Goal: Task Accomplishment & Management: Complete application form

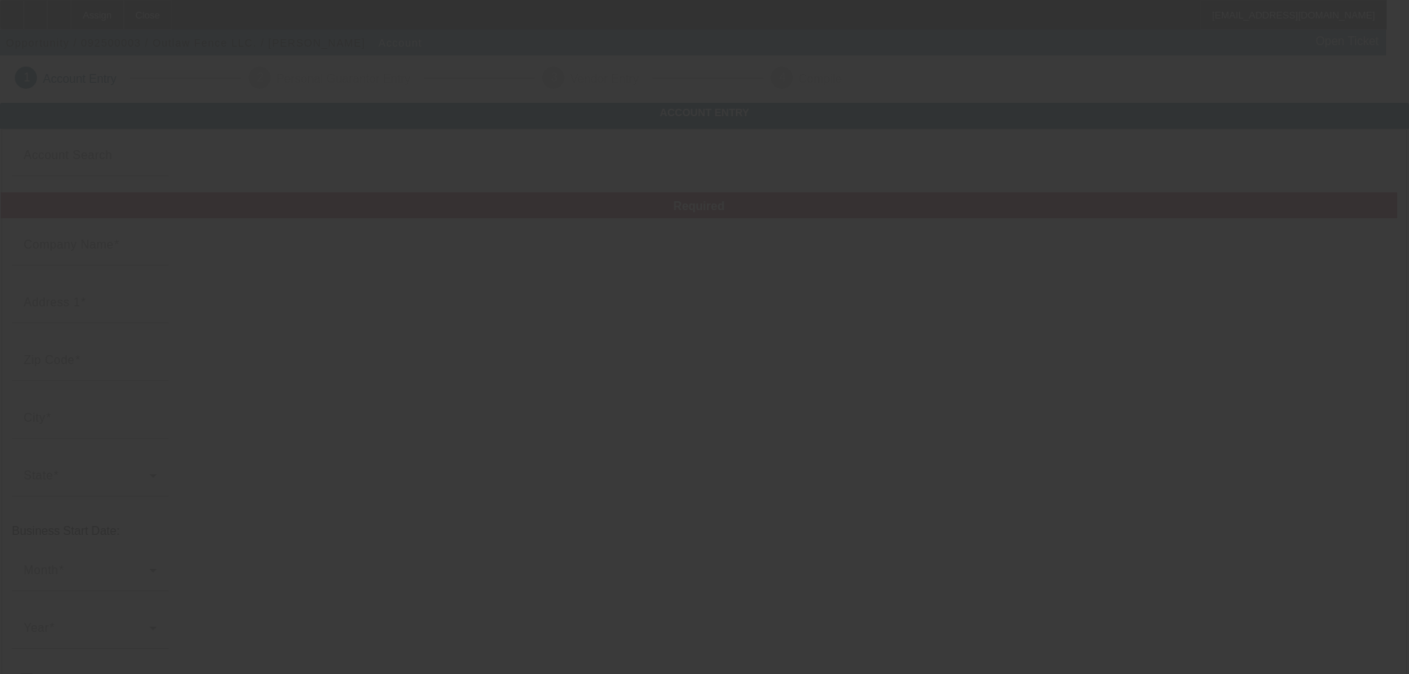
type input "[DATE]"
type input "Outlaw Fence LLC."
type input "[STREET_ADDRESS]"
type input "65721"
type input "Ozark"
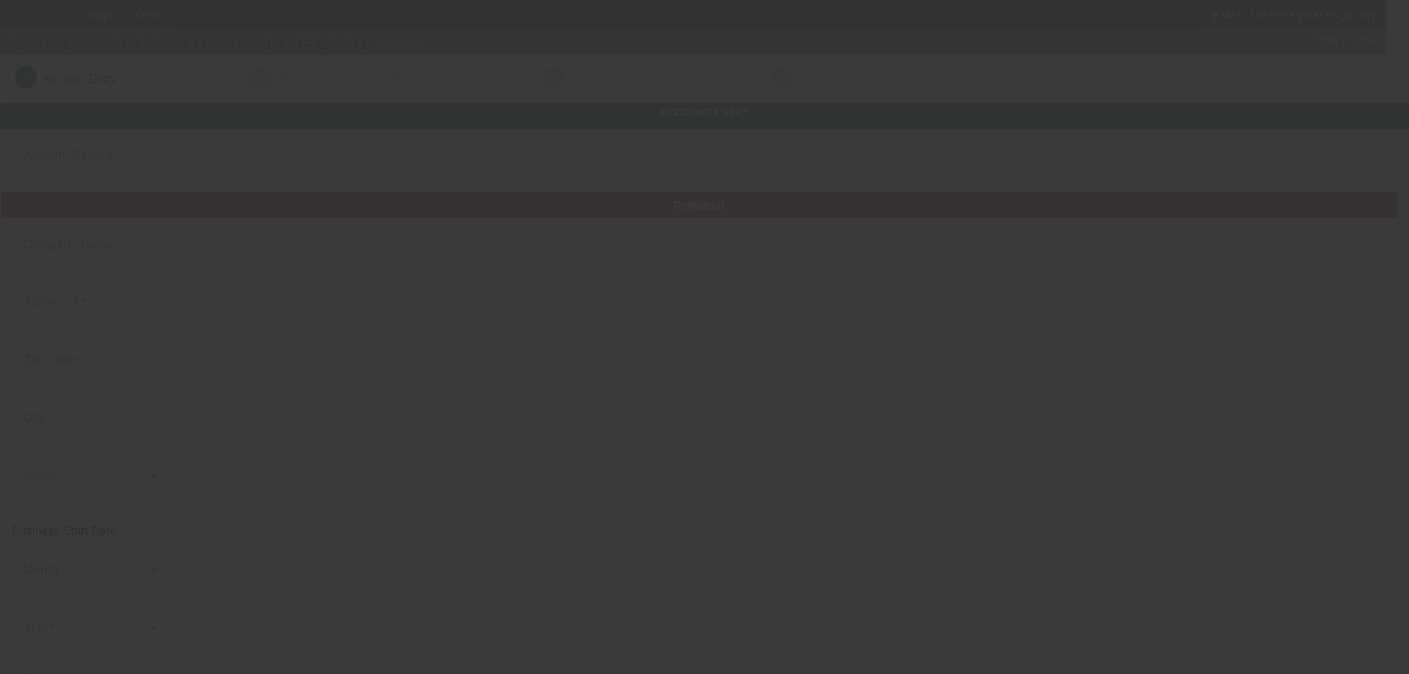
type input "[PHONE_NUMBER]"
type input "[EMAIL_ADDRESS][DOMAIN_NAME]"
type input "[US_EMPLOYER_IDENTIFICATION_NUMBER]"
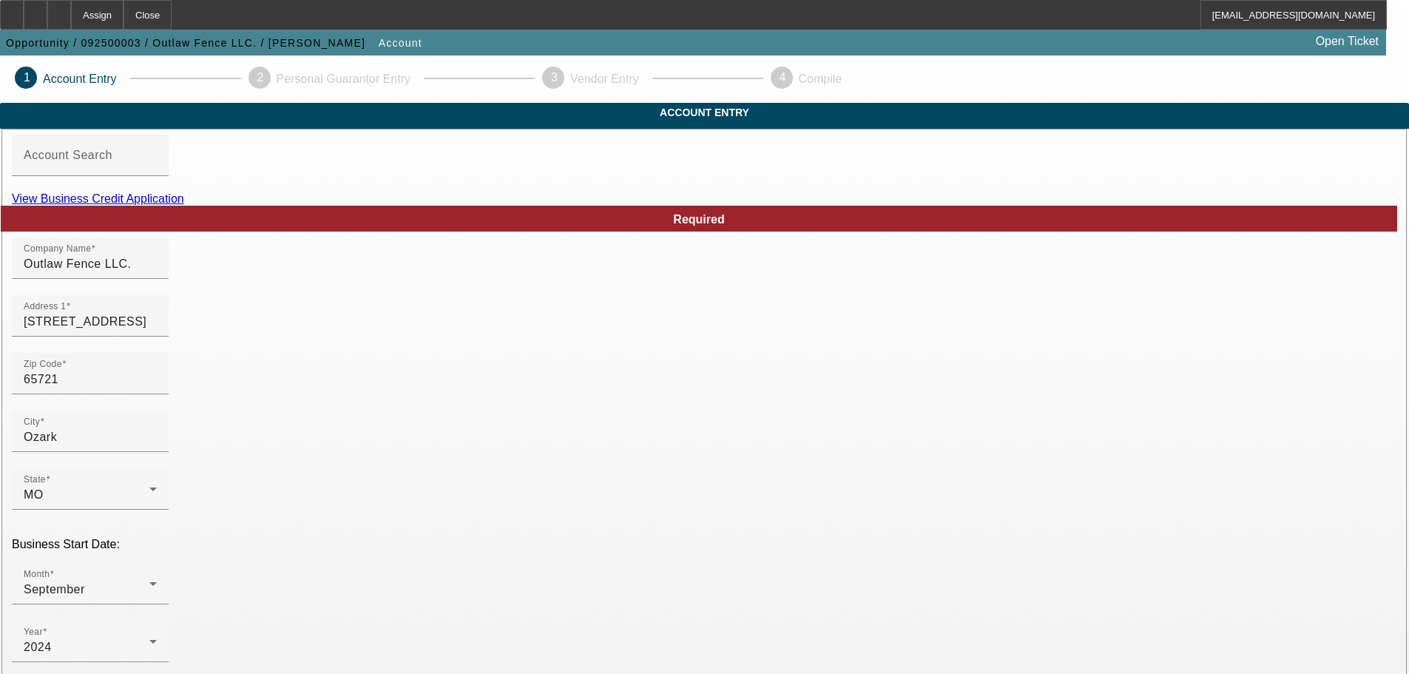
scroll to position [148, 0]
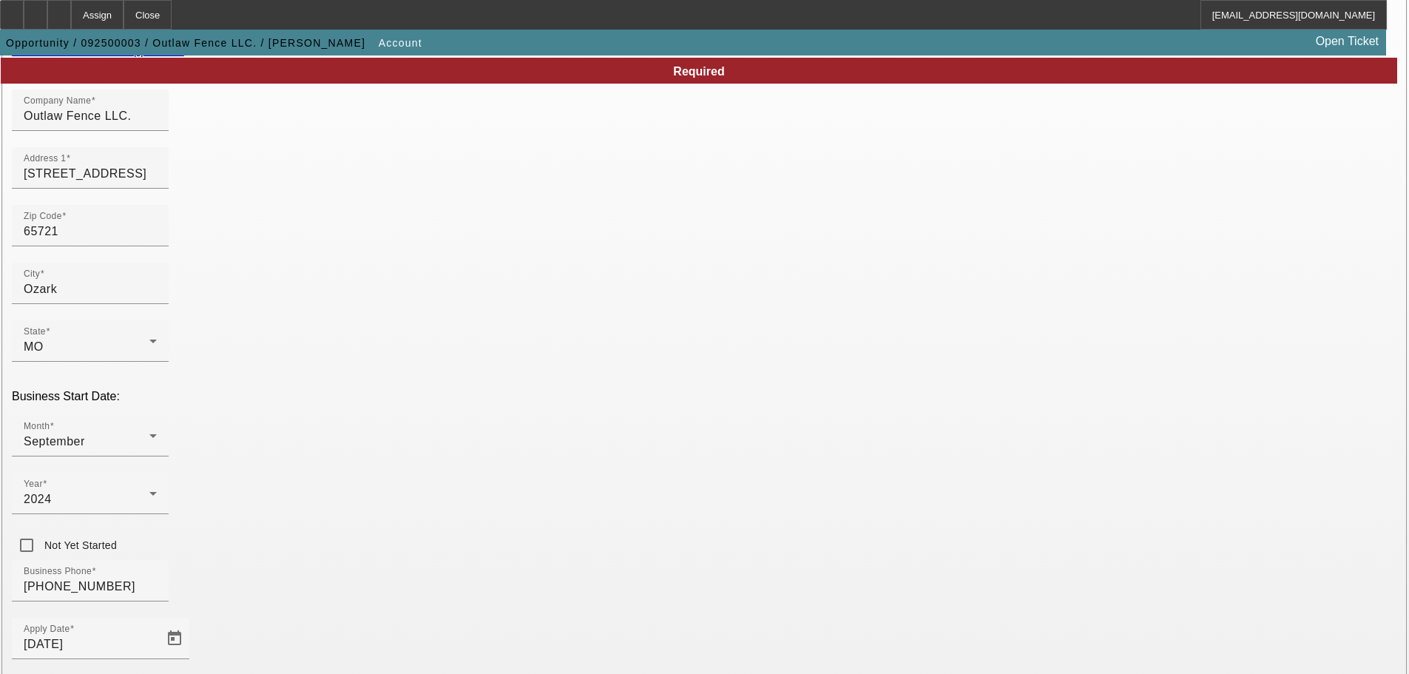
click at [184, 57] on link "View Business Credit Application" at bounding box center [98, 50] width 172 height 13
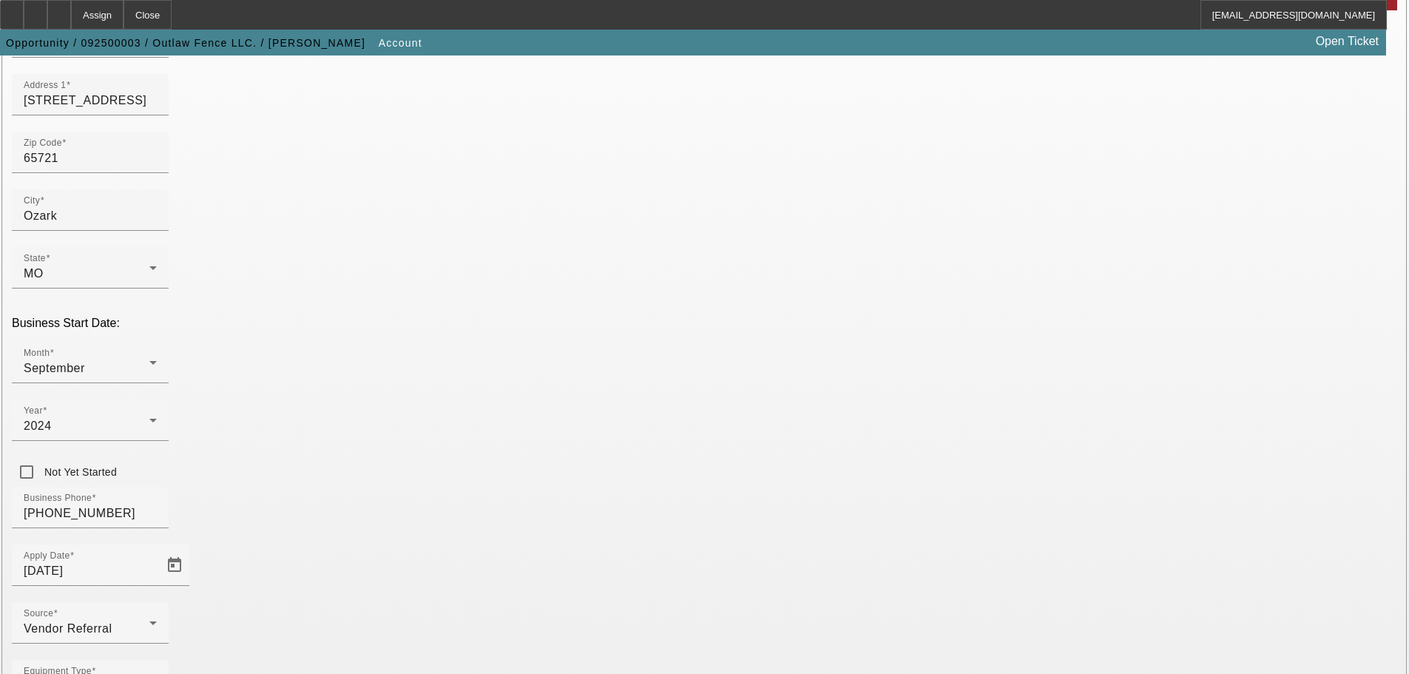
scroll to position [273, 0]
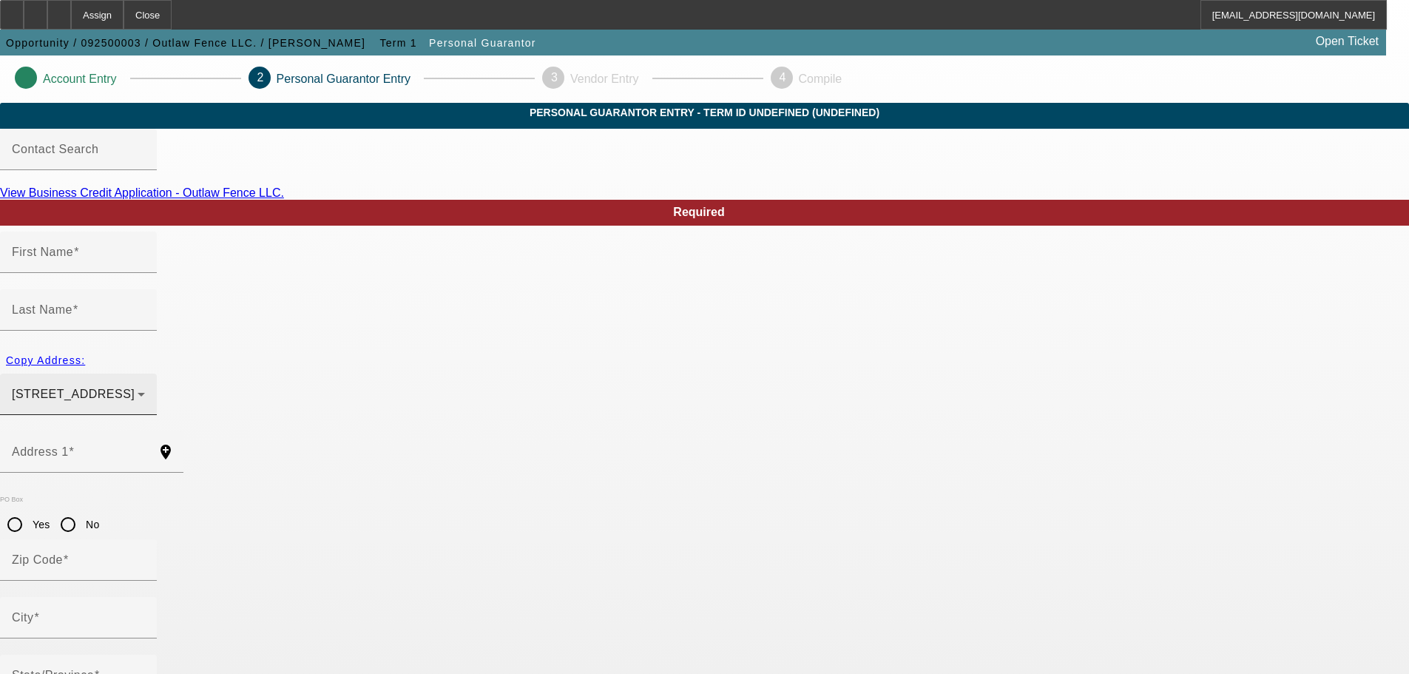
click at [135, 388] on span "2605 South 14th Street Ozark, MO 65721" at bounding box center [73, 394] width 123 height 13
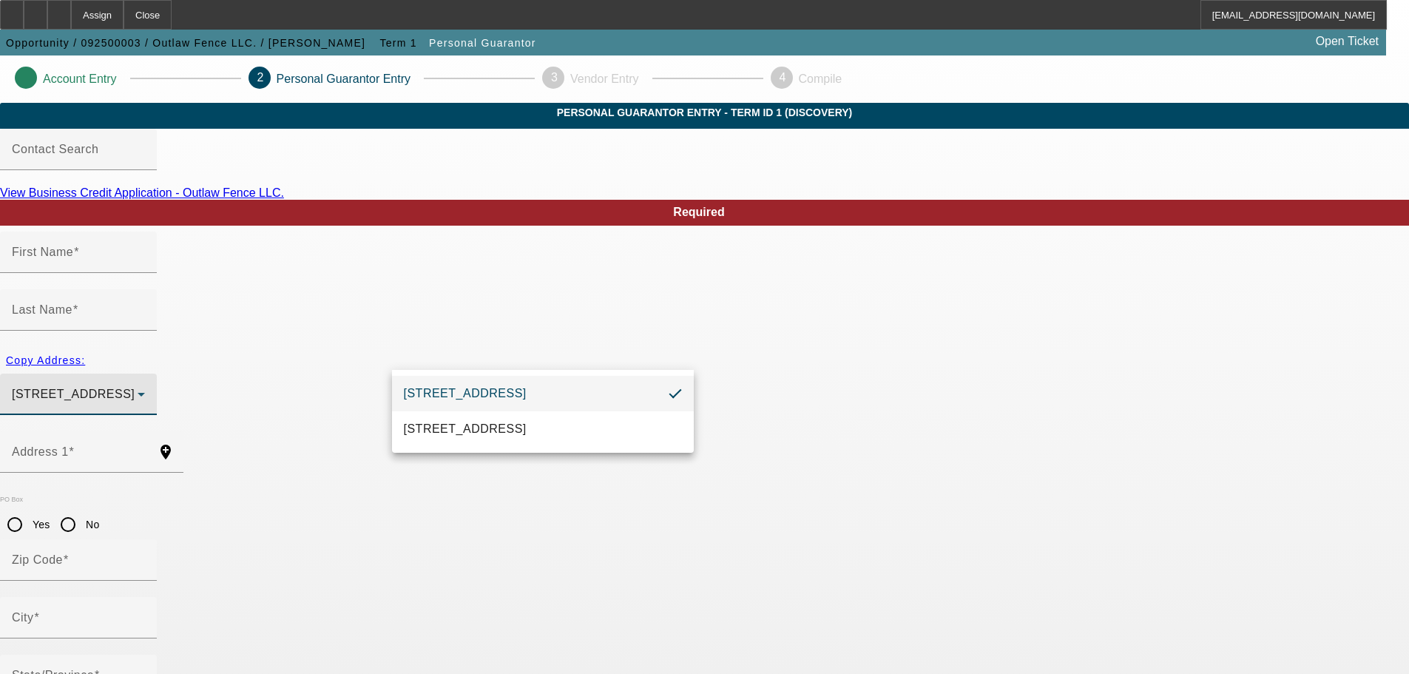
type input "Adam"
type input "Hilburn"
type input "2605 South 14th Street"
radio input "true"
type input "65721"
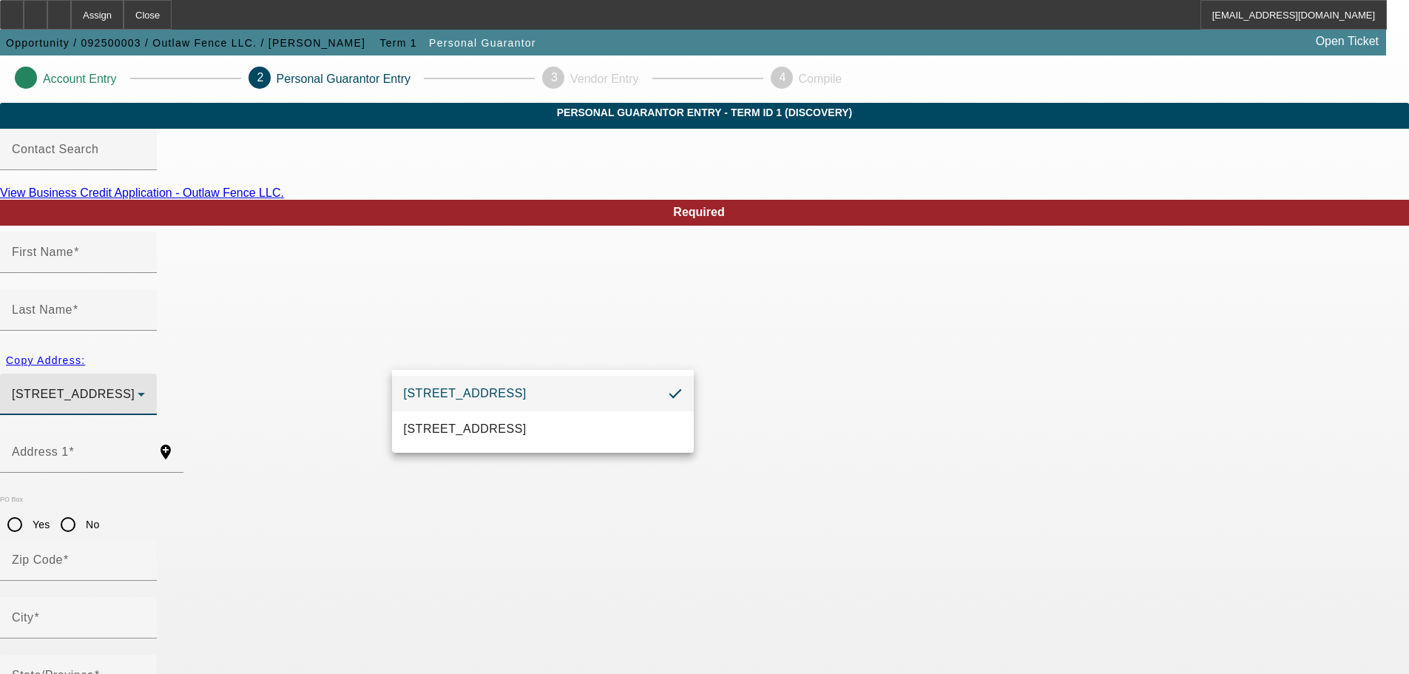
type input "Ozark"
type input "(417) 444-7712"
type input "100"
type input "489-06-3808"
type input "adamhilburn1321@gmail.com"
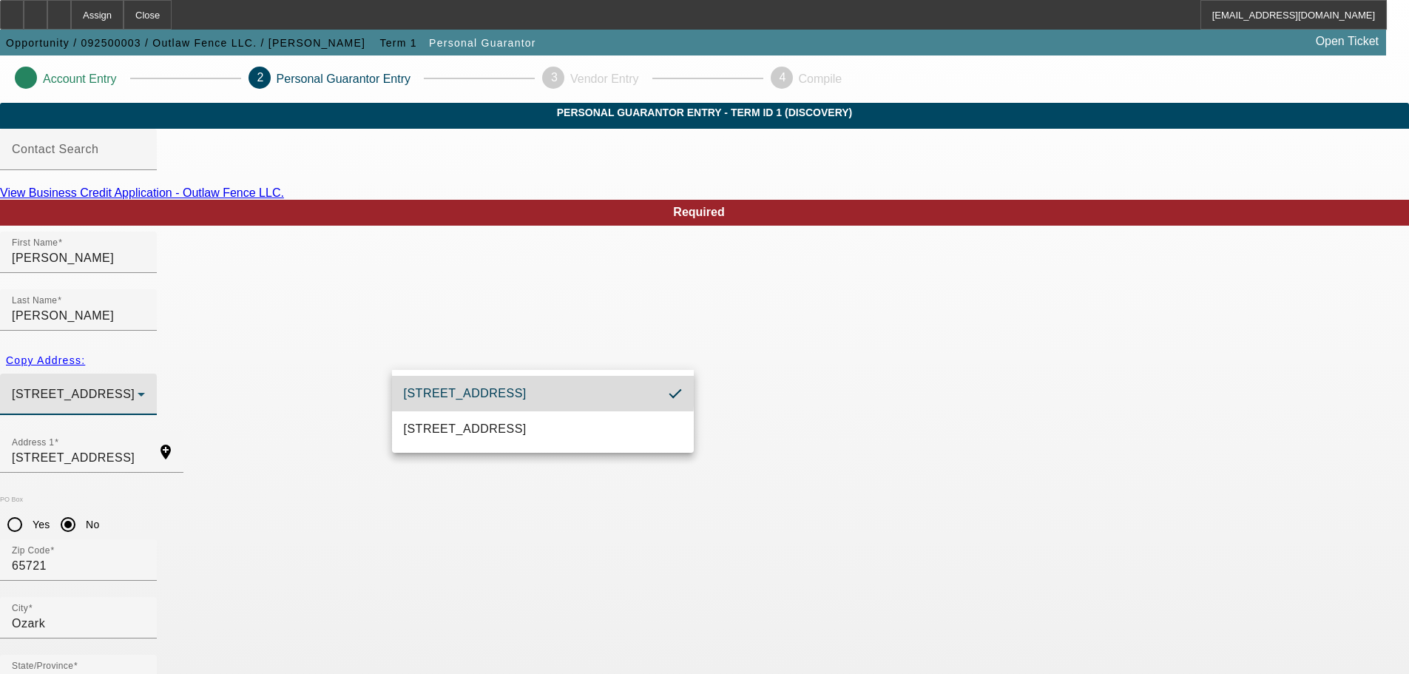
click at [485, 389] on span "2605 South 14th Street Ozark, MO 65721" at bounding box center [465, 394] width 123 height 18
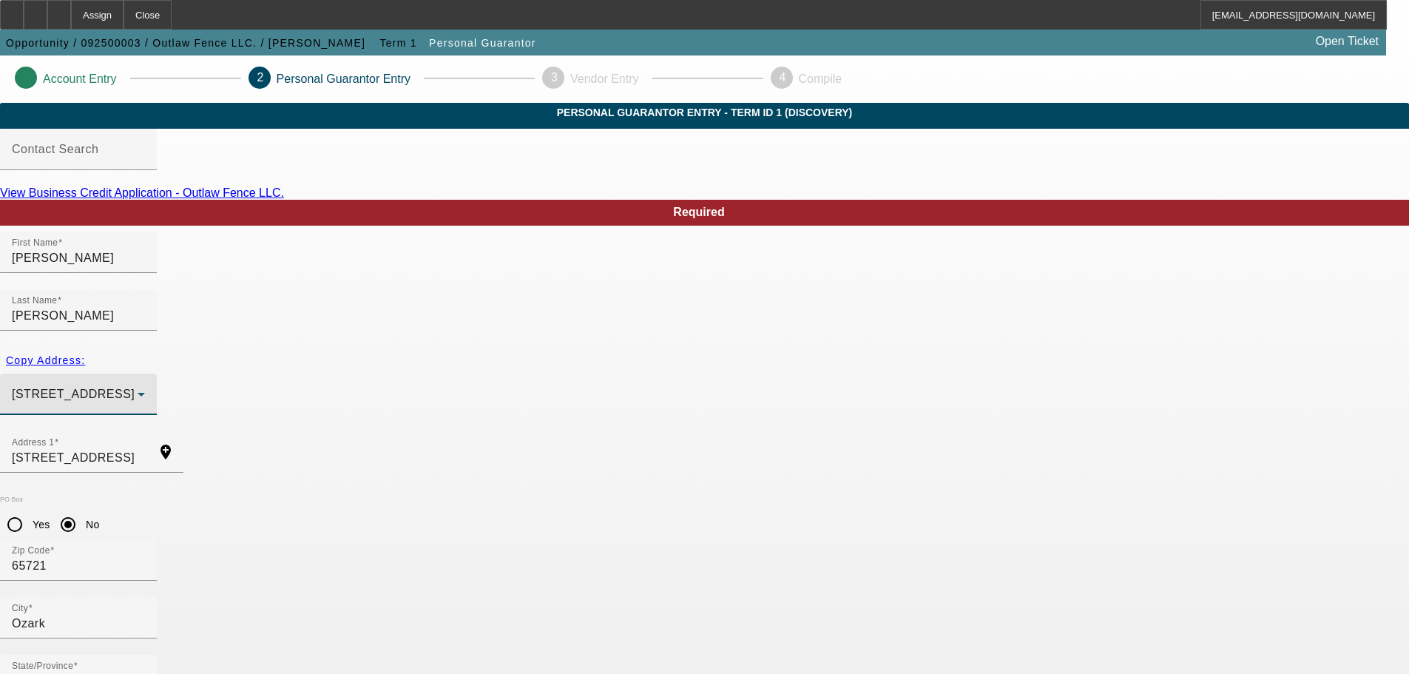
drag, startPoint x: 227, startPoint y: 357, endPoint x: 236, endPoint y: 357, distance: 8.9
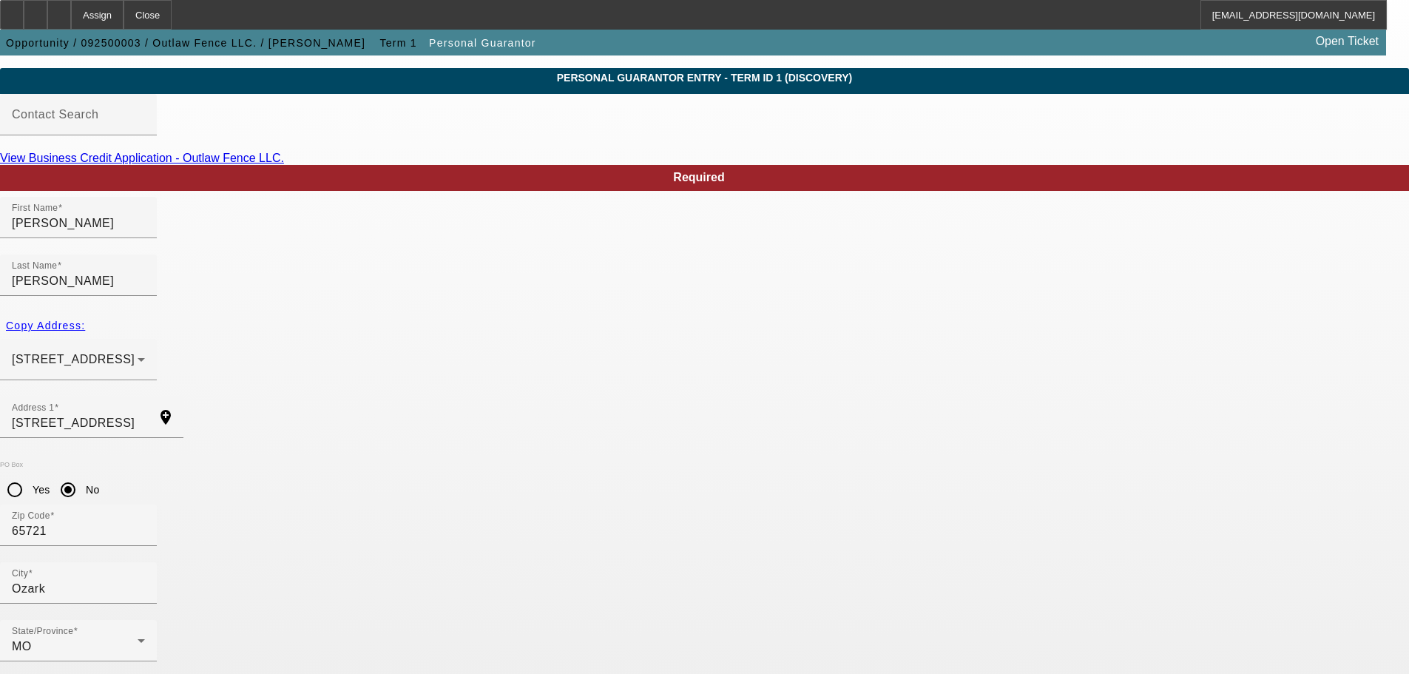
scroll to position [50, 0]
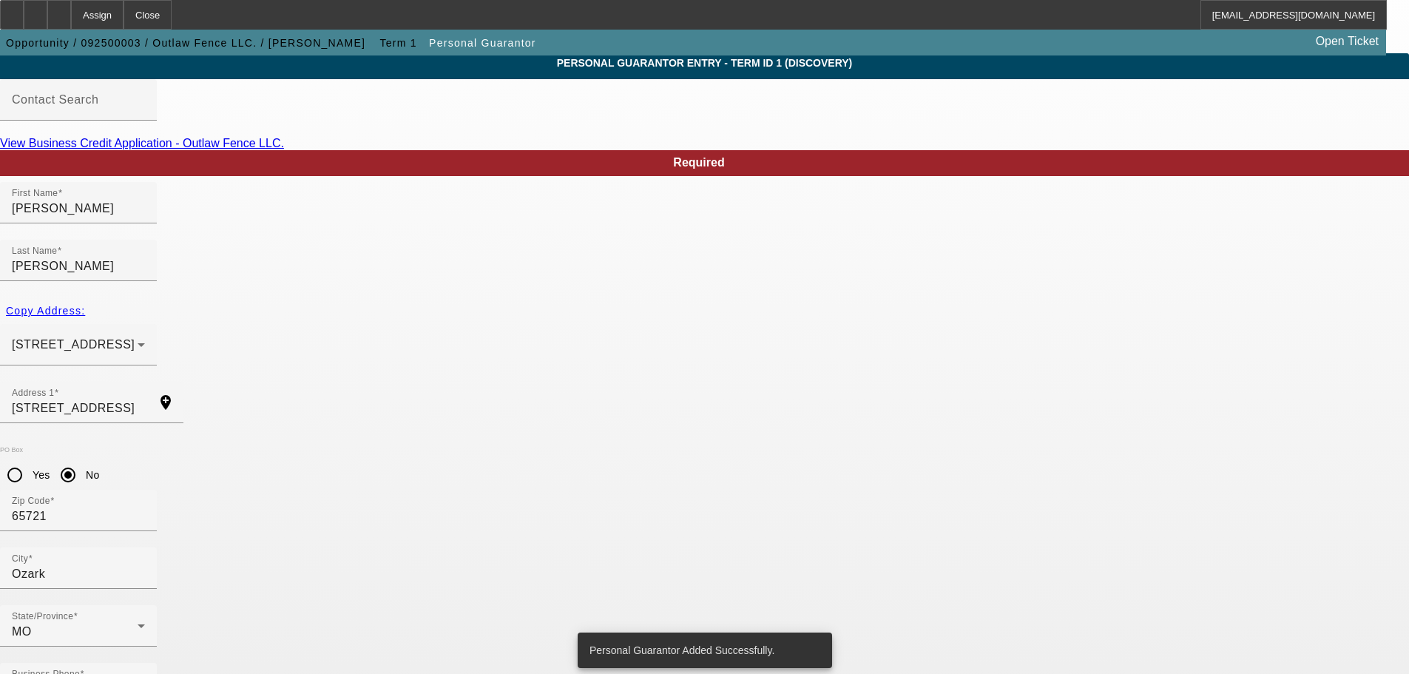
scroll to position [0, 0]
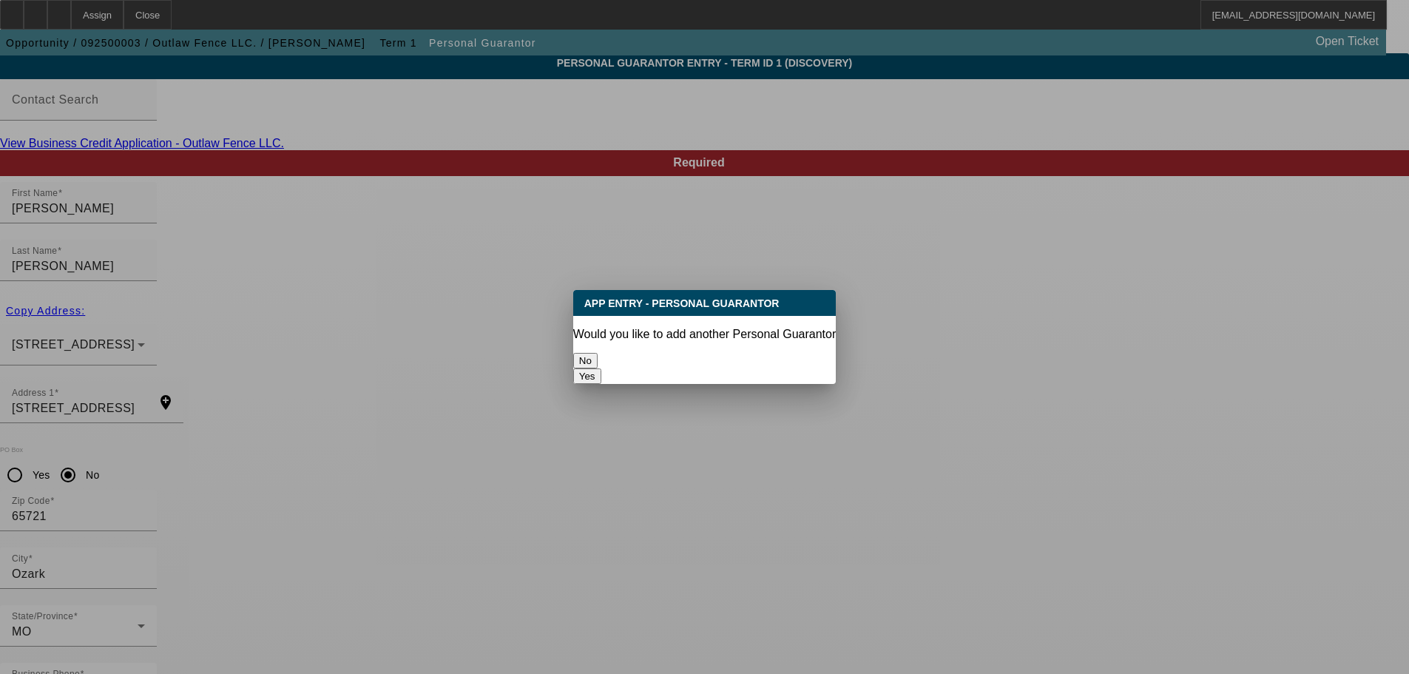
click at [598, 356] on button "No" at bounding box center [585, 361] width 24 height 16
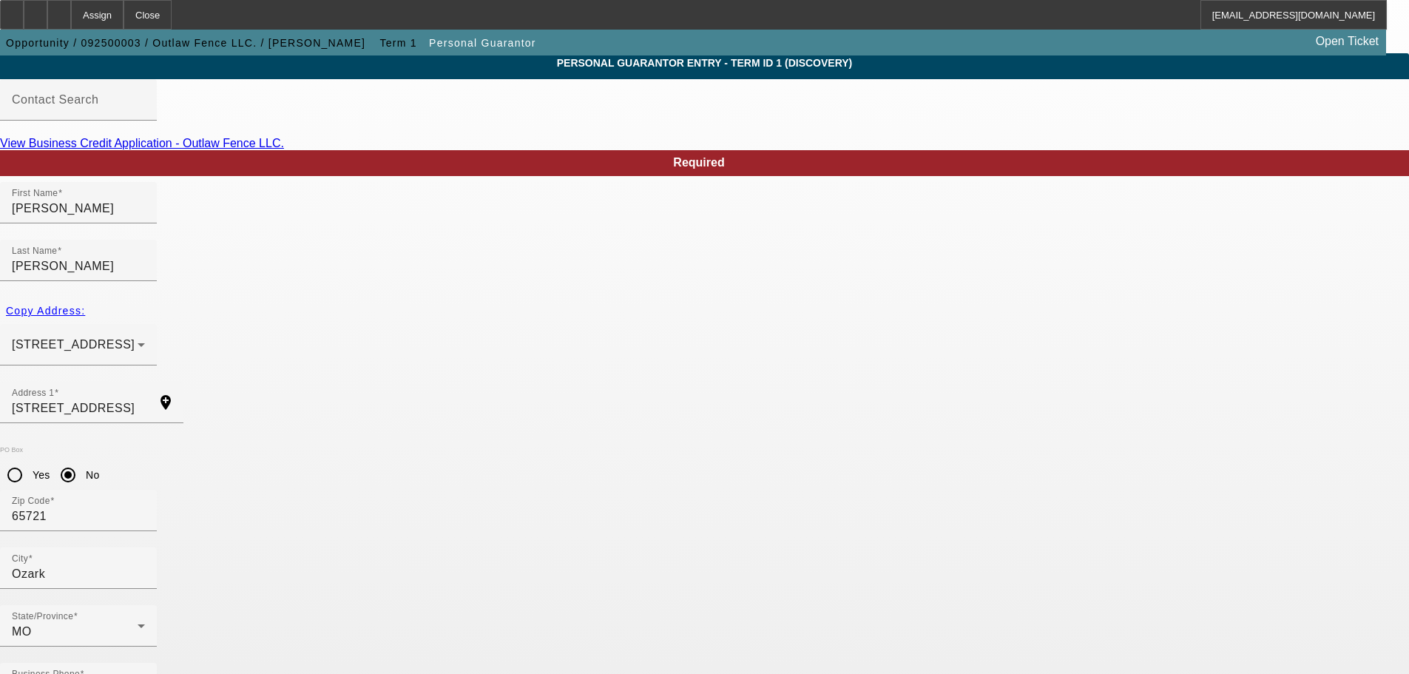
scroll to position [50, 0]
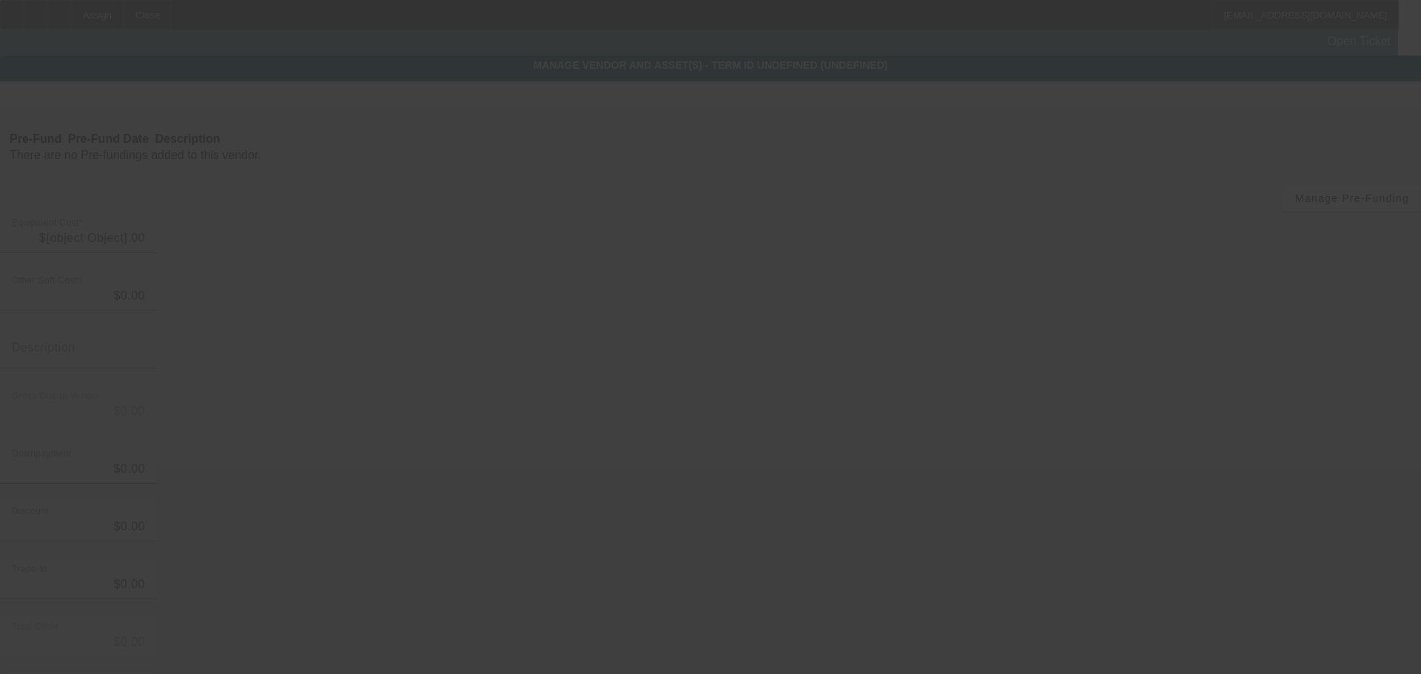
type input "$25,500.00"
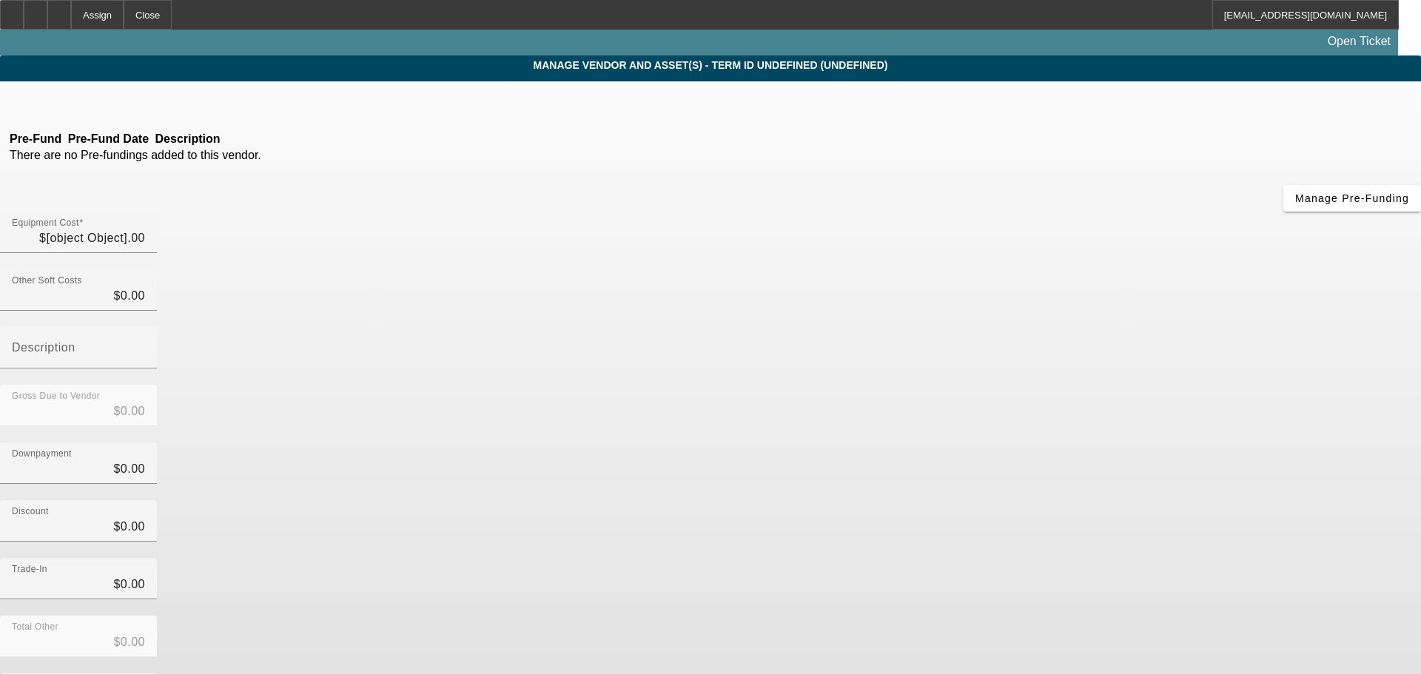
type input "$25,500.00"
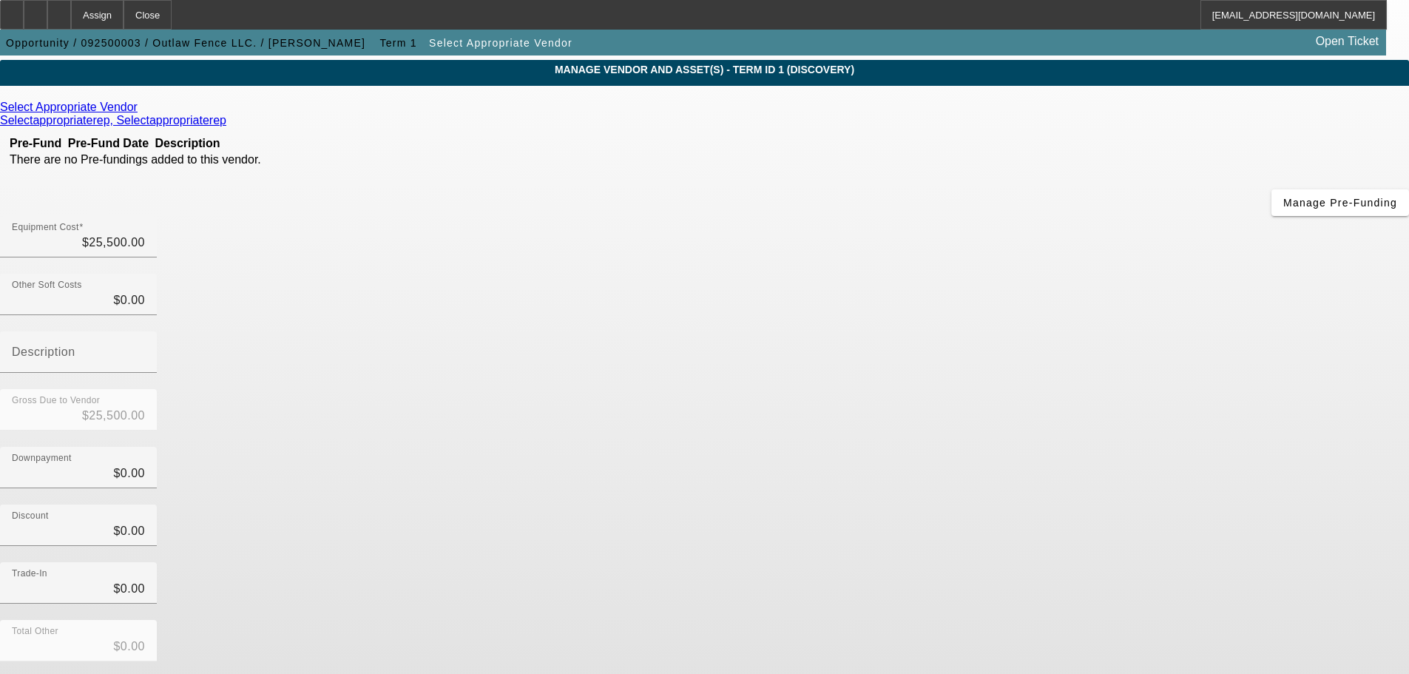
scroll to position [81, 0]
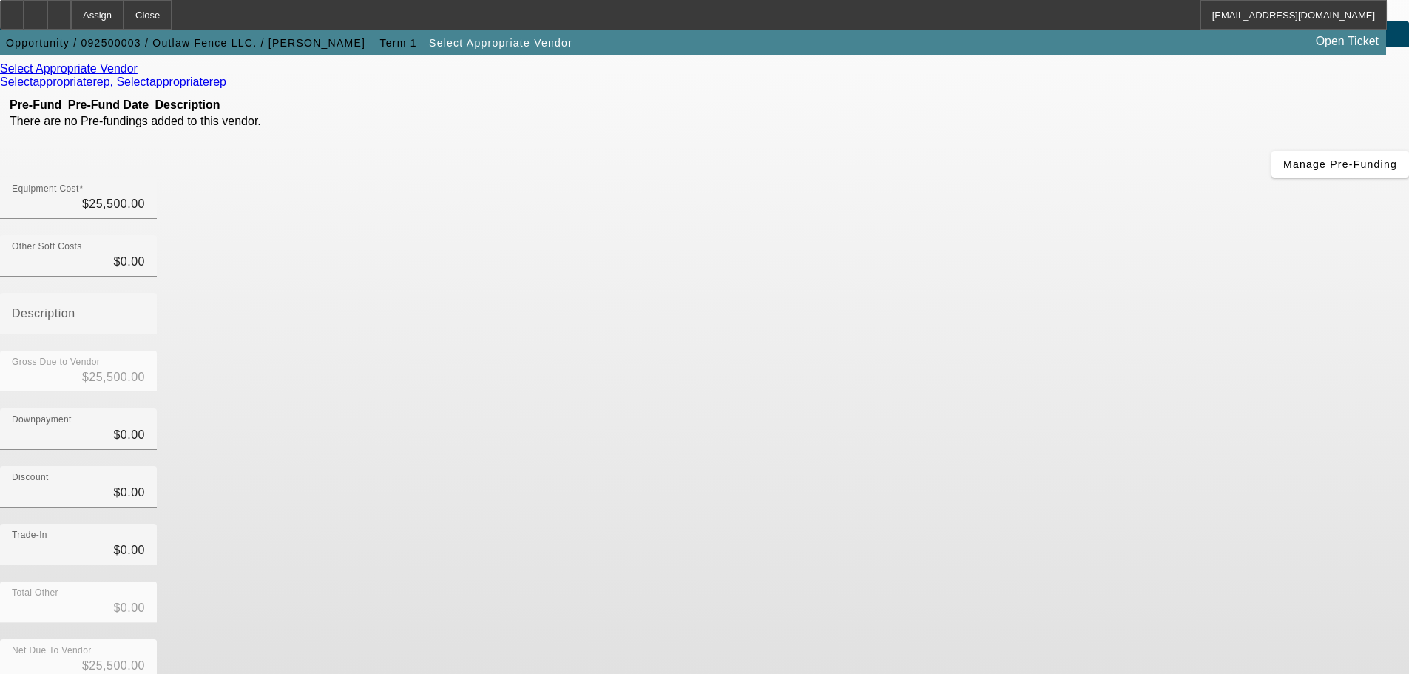
click at [141, 75] on icon at bounding box center [141, 68] width 0 height 13
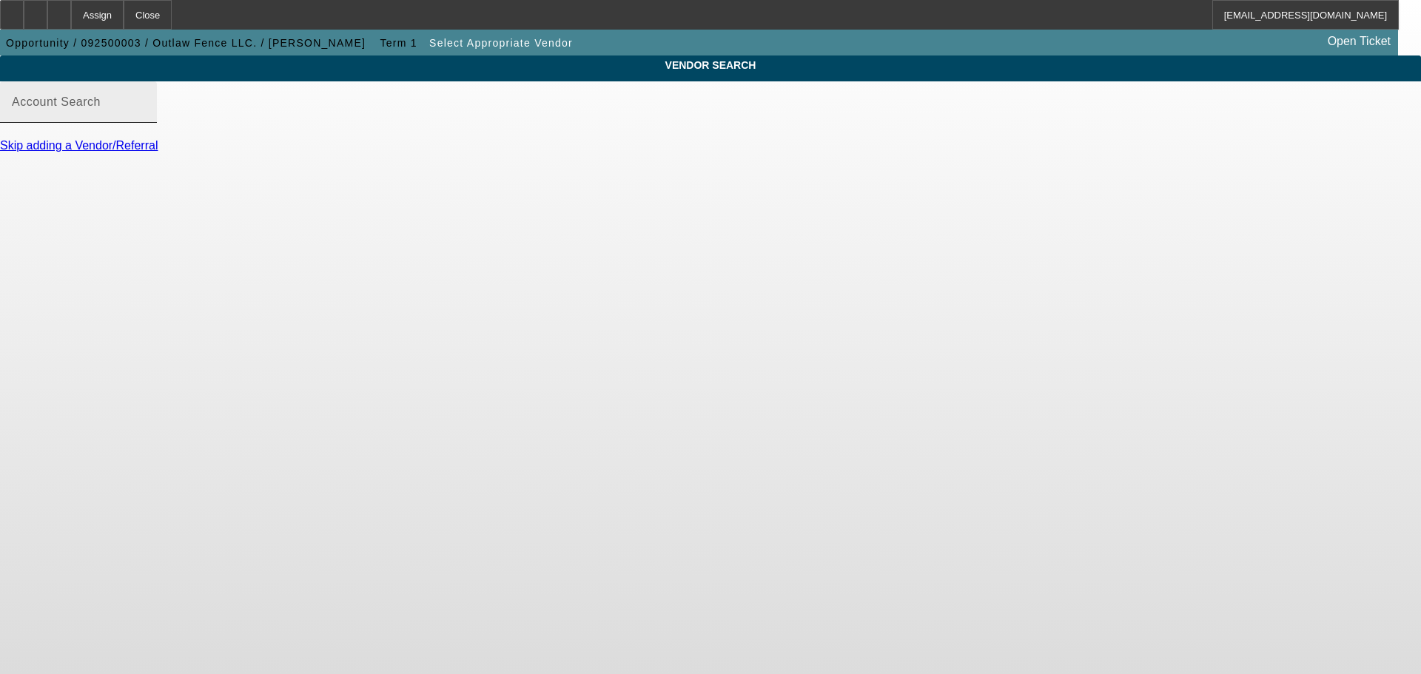
click at [145, 117] on input "Account Search" at bounding box center [78, 108] width 133 height 18
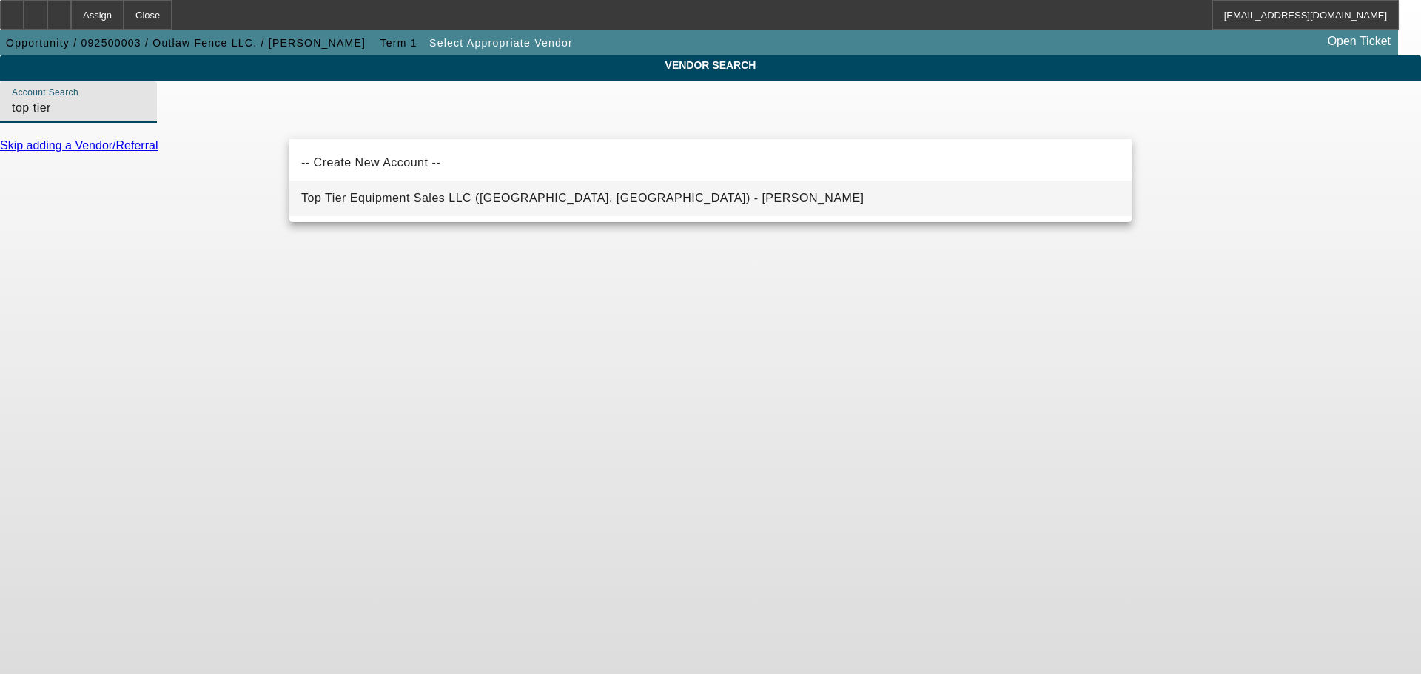
click at [386, 200] on span "Top Tier Equipment Sales LLC (Springfield, MO) - Bullaro, Ryan" at bounding box center [582, 198] width 563 height 13
type input "Top Tier Equipment Sales LLC (Springfield, MO) - Bullaro, Ryan"
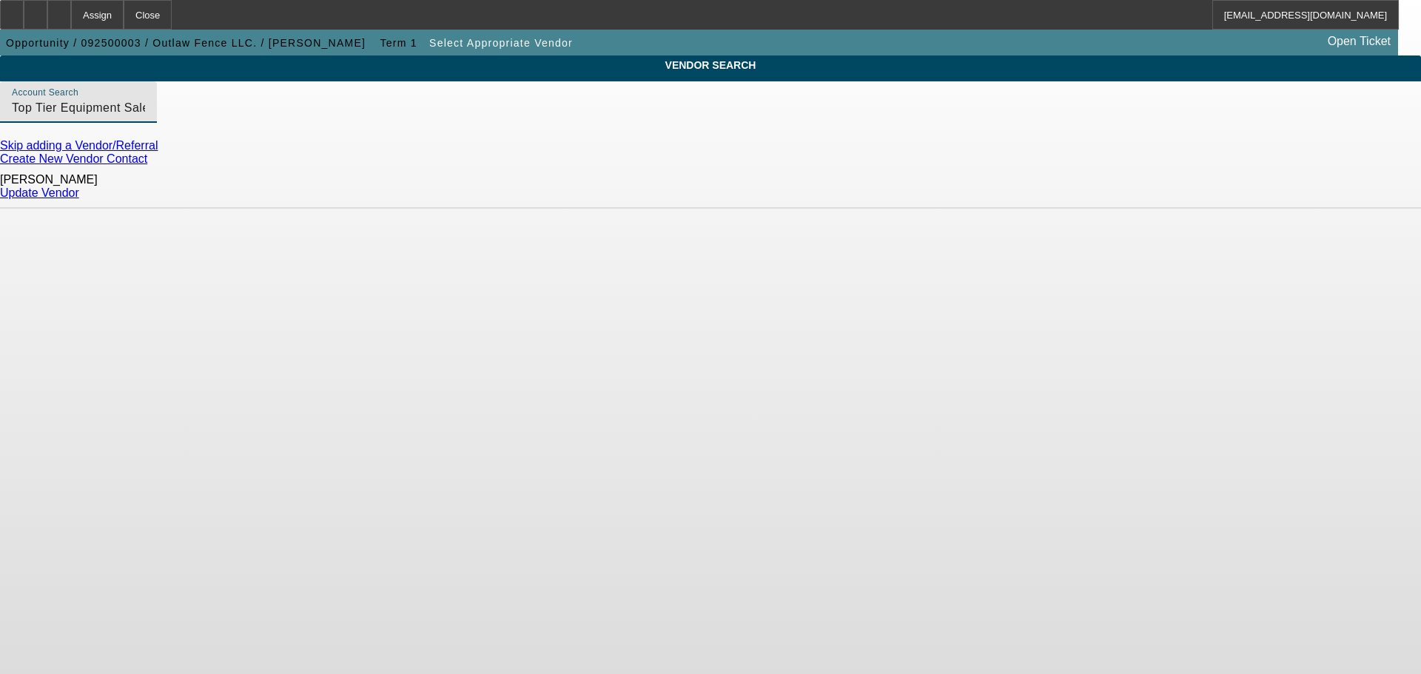
click at [79, 195] on link "Update Vendor" at bounding box center [39, 192] width 79 height 13
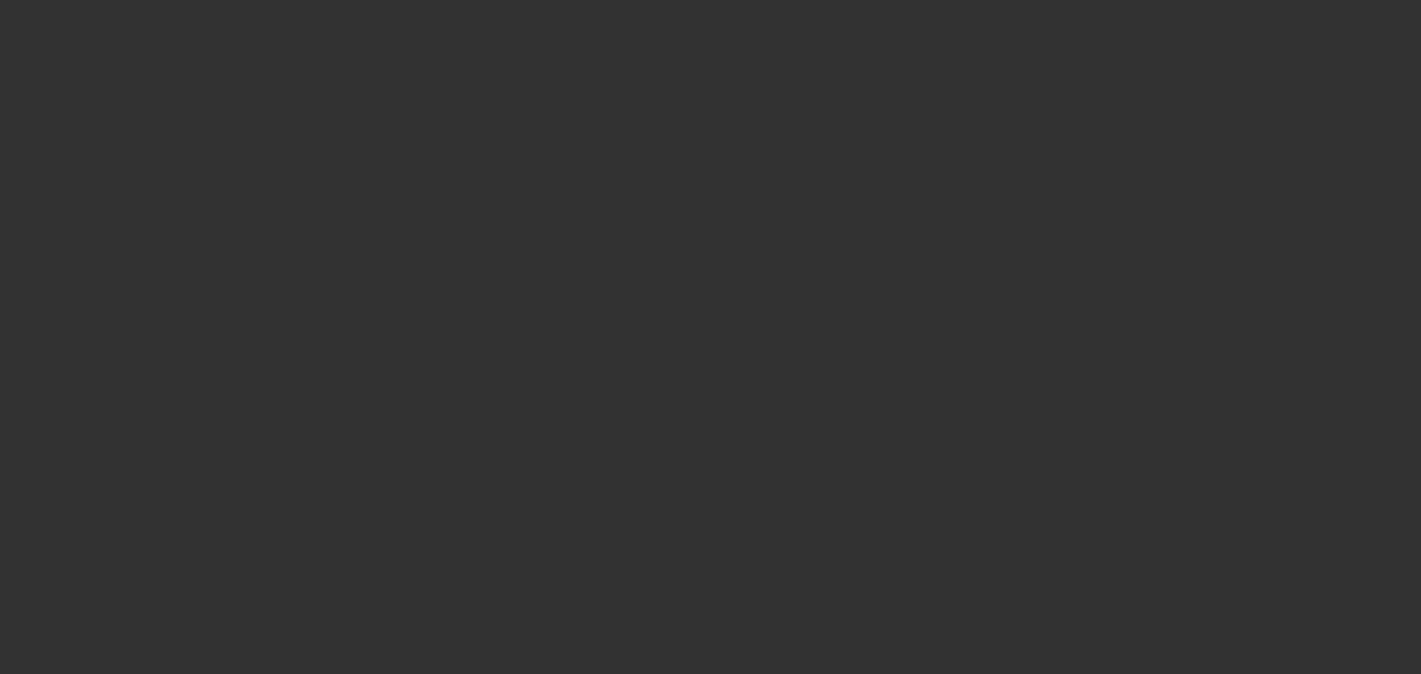
type input "$25,500.00"
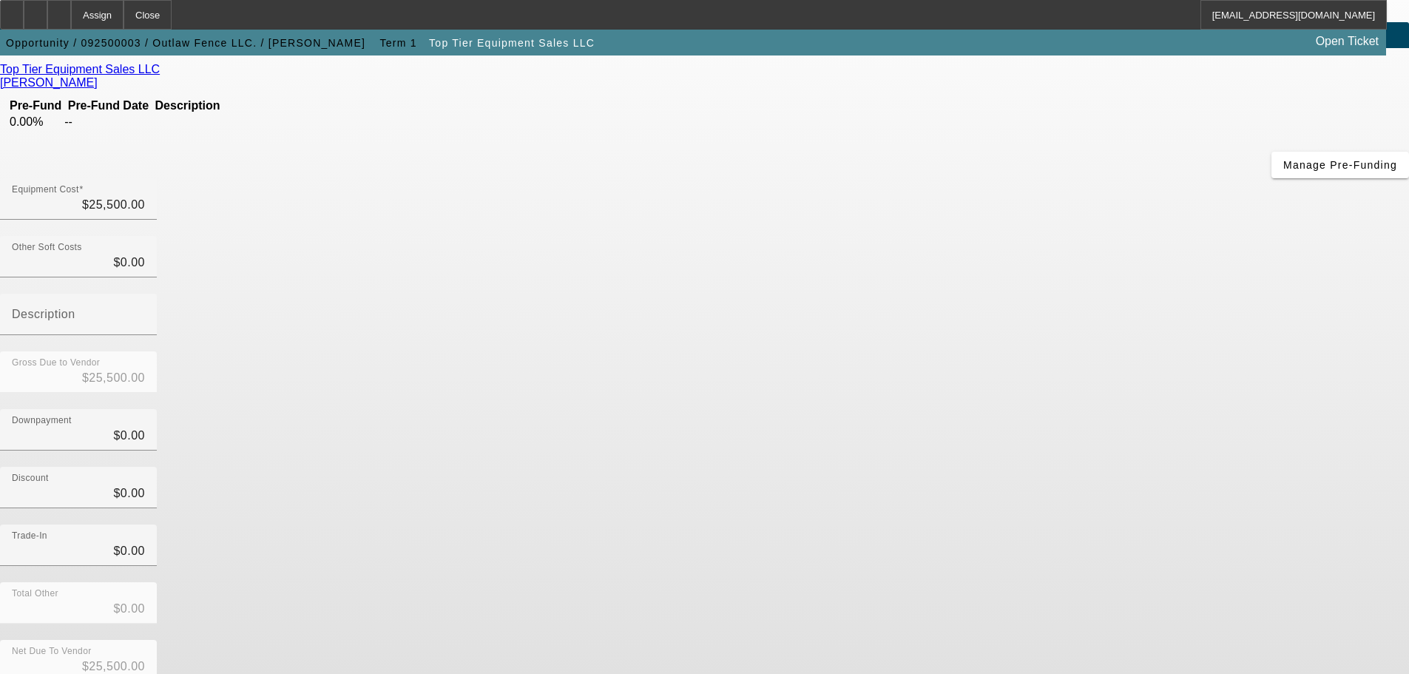
scroll to position [81, 0]
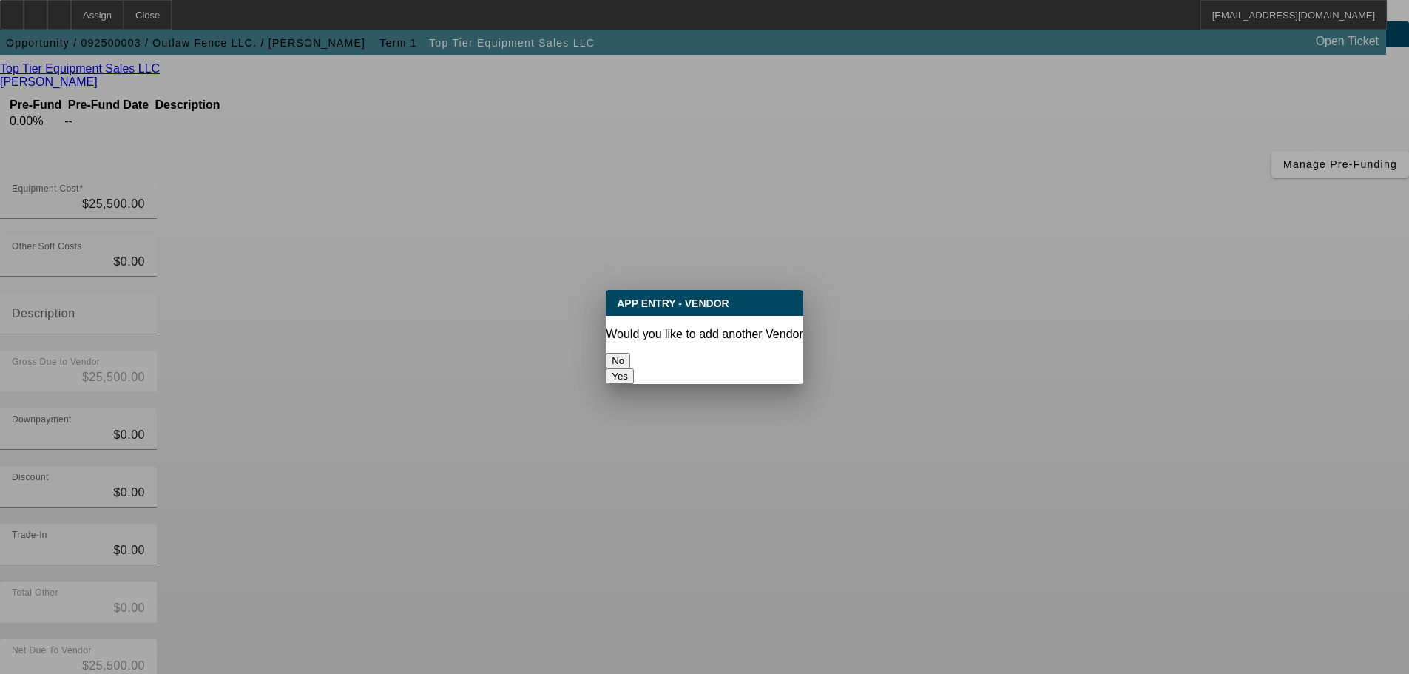
click at [630, 353] on button "No" at bounding box center [618, 361] width 24 height 16
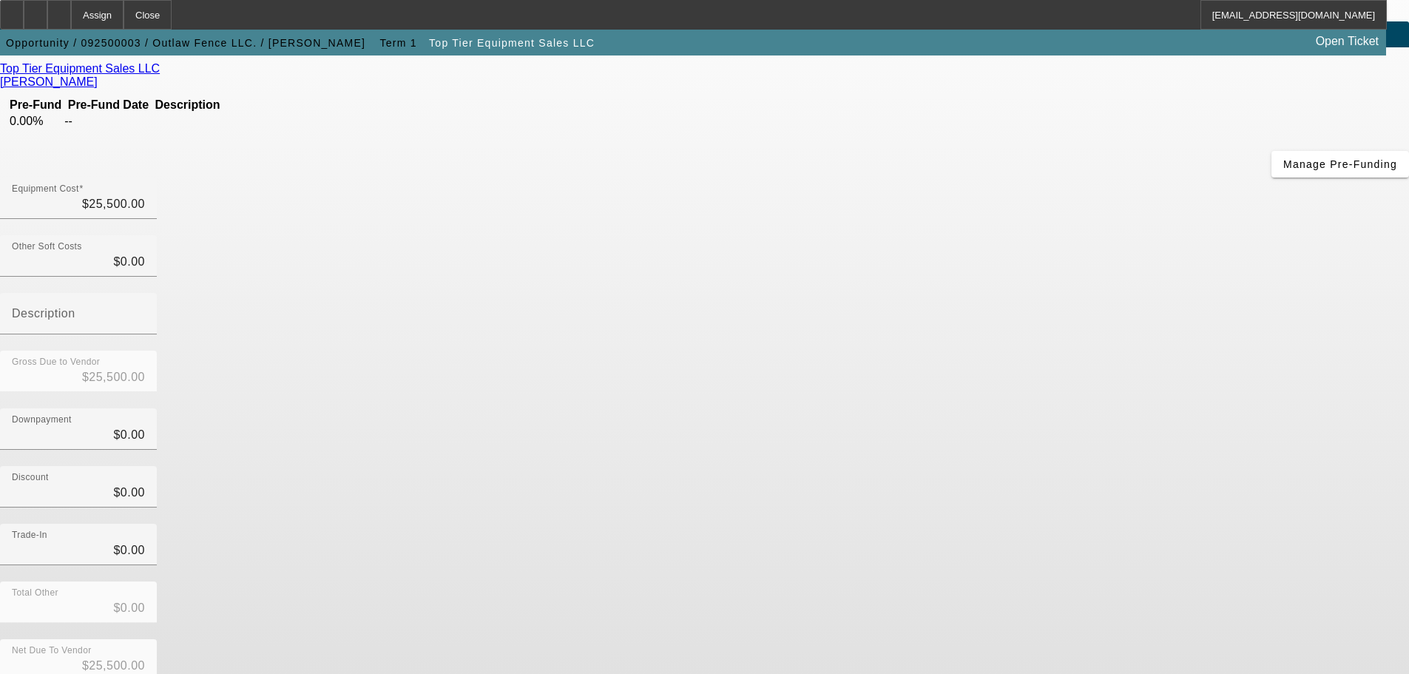
scroll to position [81, 0]
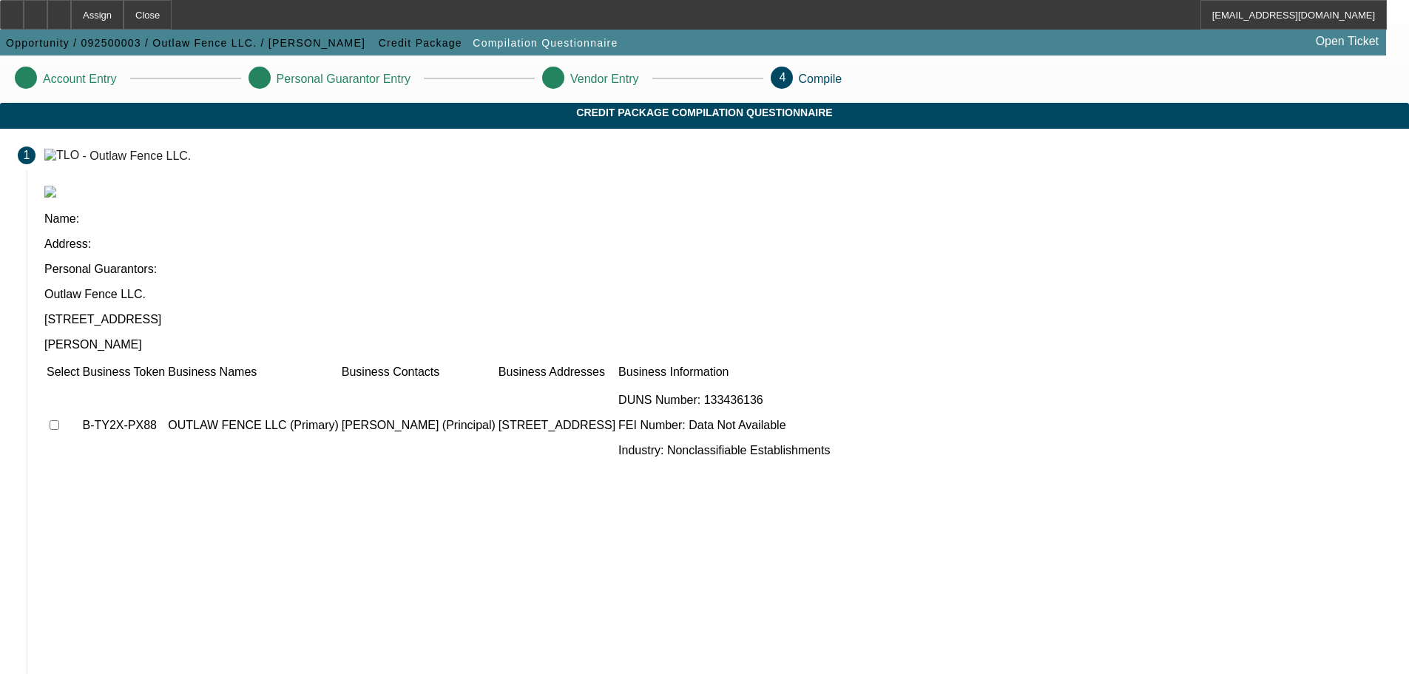
click at [59, 420] on input "checkbox" at bounding box center [55, 425] width 10 height 10
checkbox input "true"
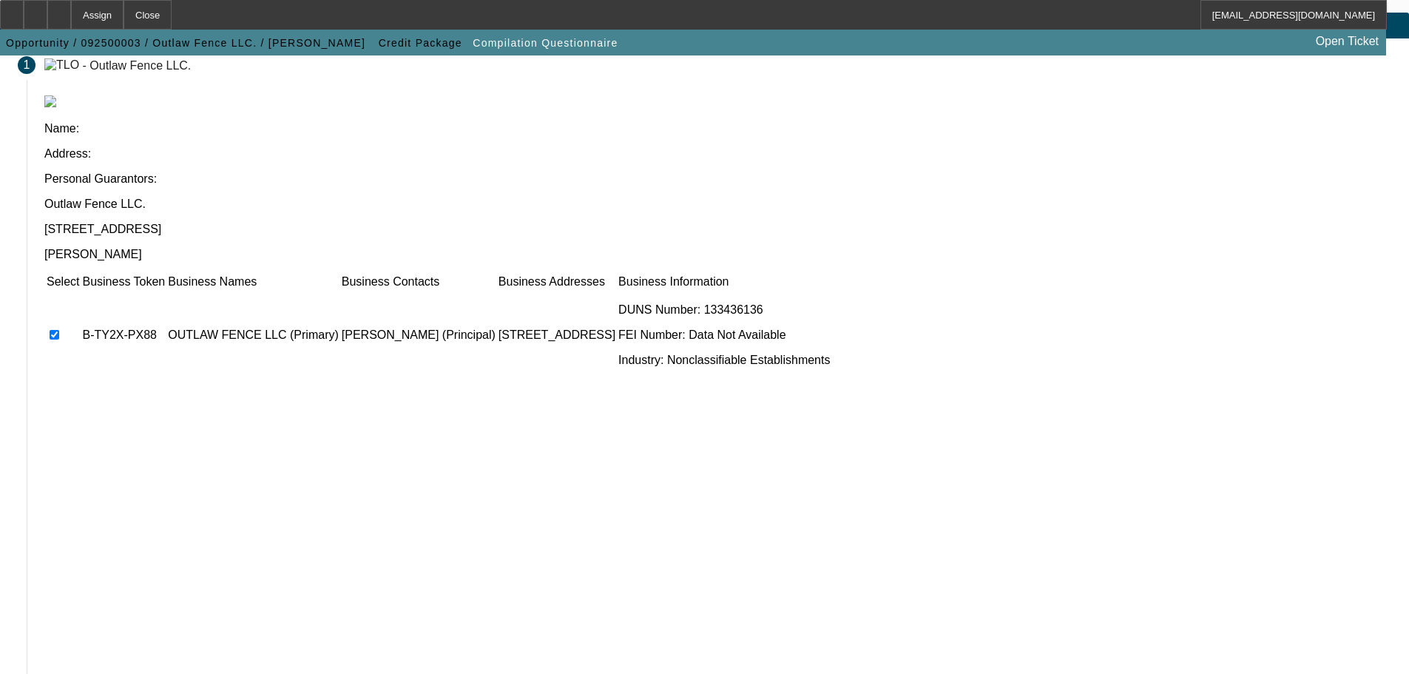
scroll to position [91, 0]
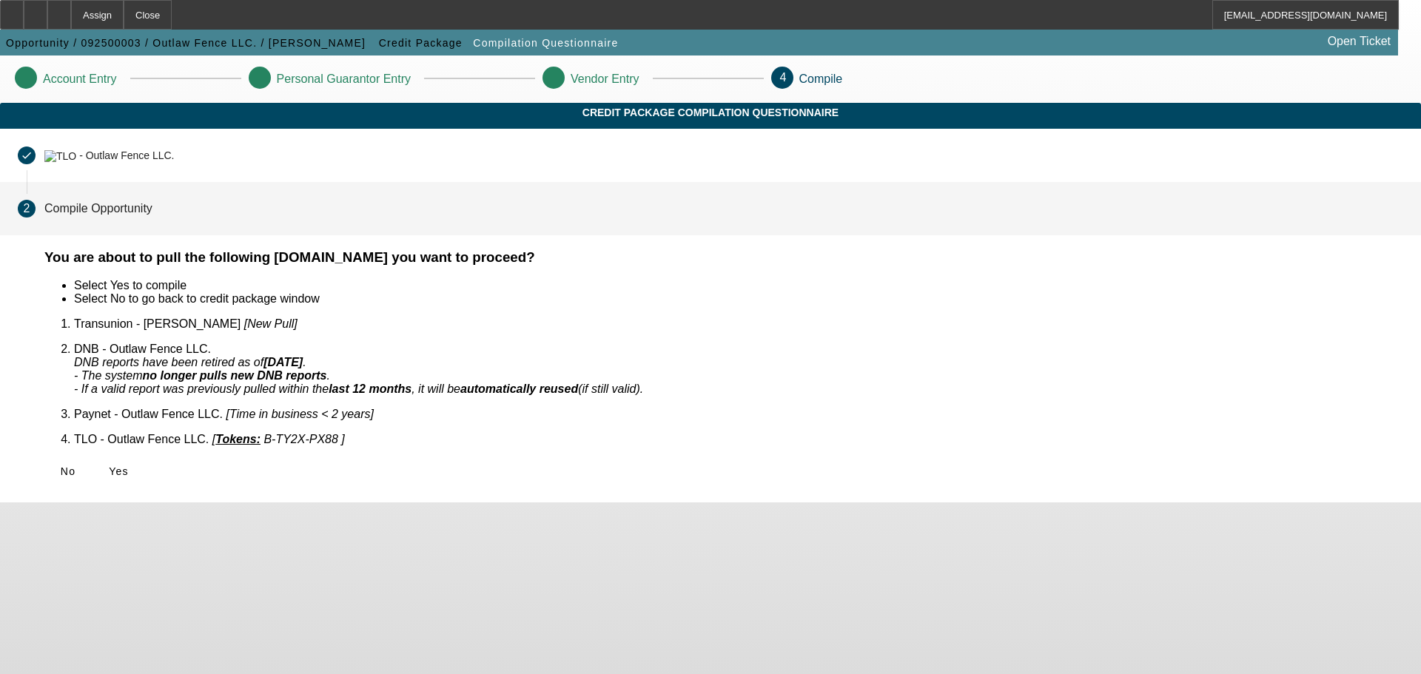
click at [412, 458] on div "No Yes" at bounding box center [723, 471] width 1358 height 27
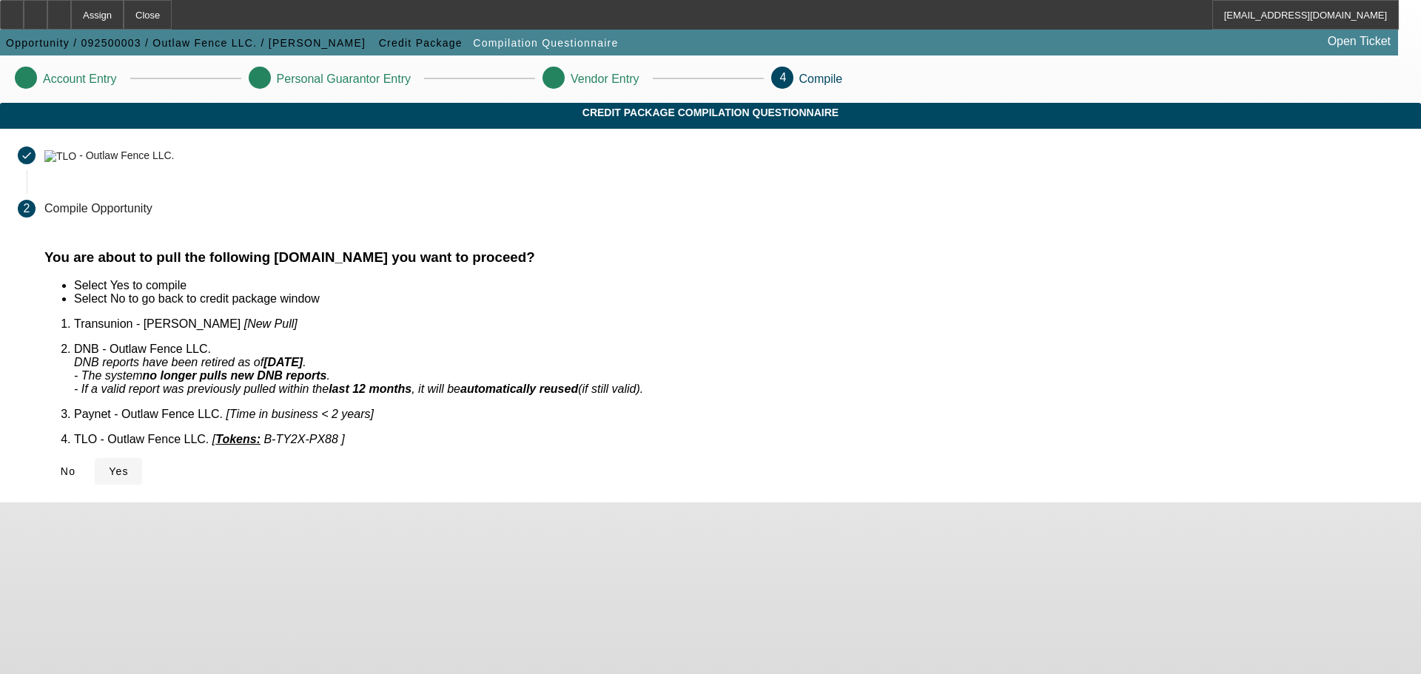
click at [129, 465] on span "Yes" at bounding box center [119, 471] width 20 height 12
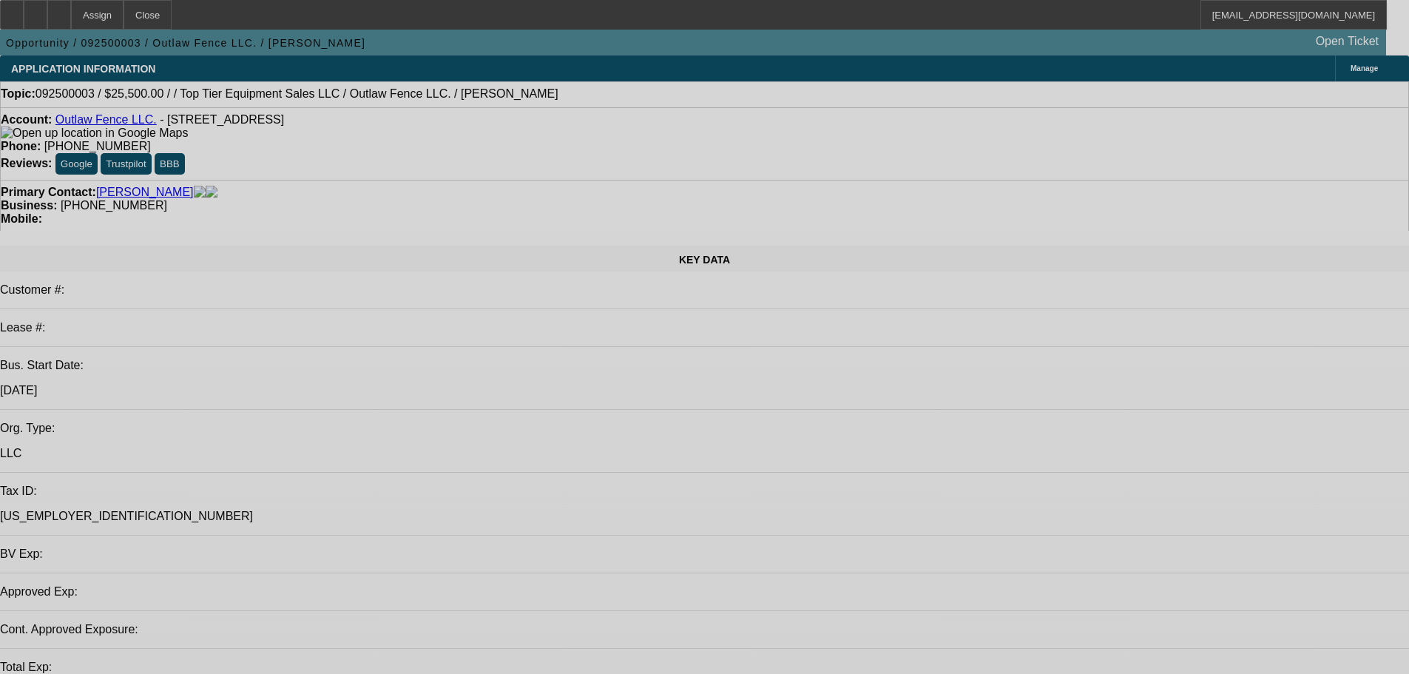
select select "0"
select select "2"
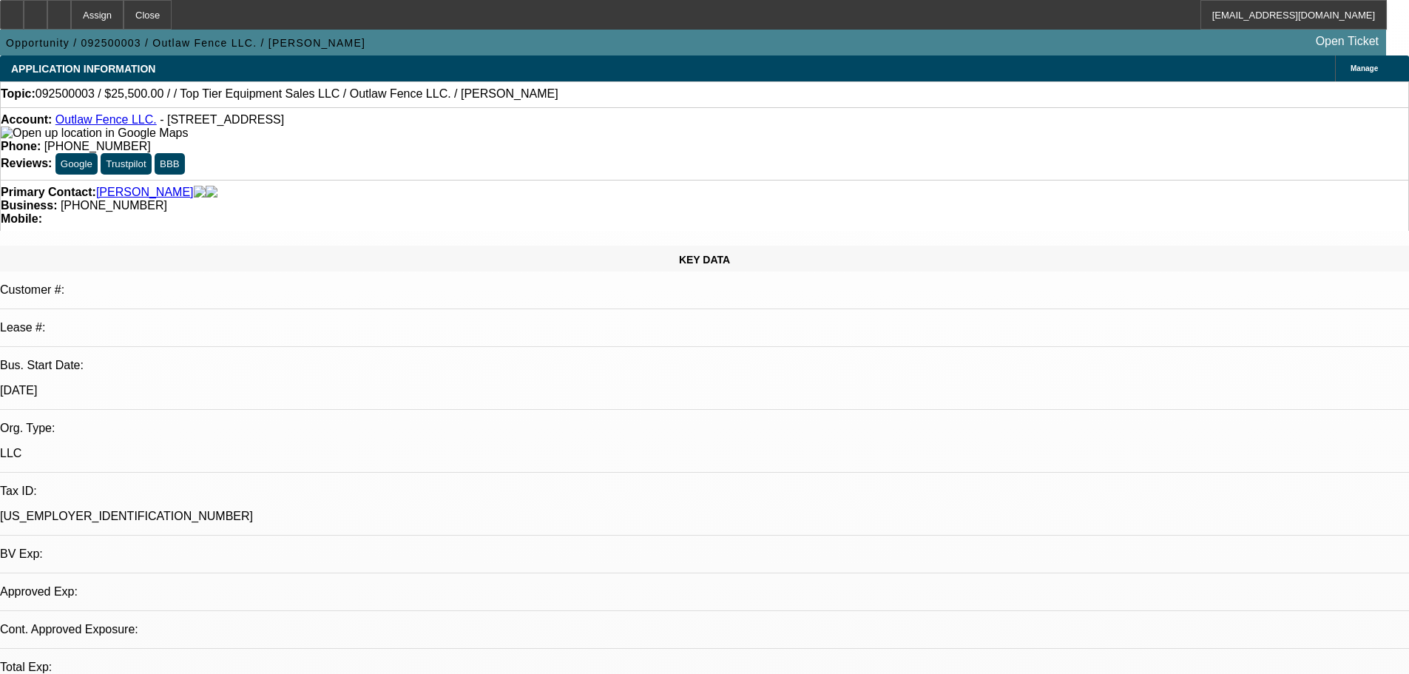
select select "0.1"
select select "2"
select select "4"
click at [71, 22] on div at bounding box center [59, 15] width 24 height 30
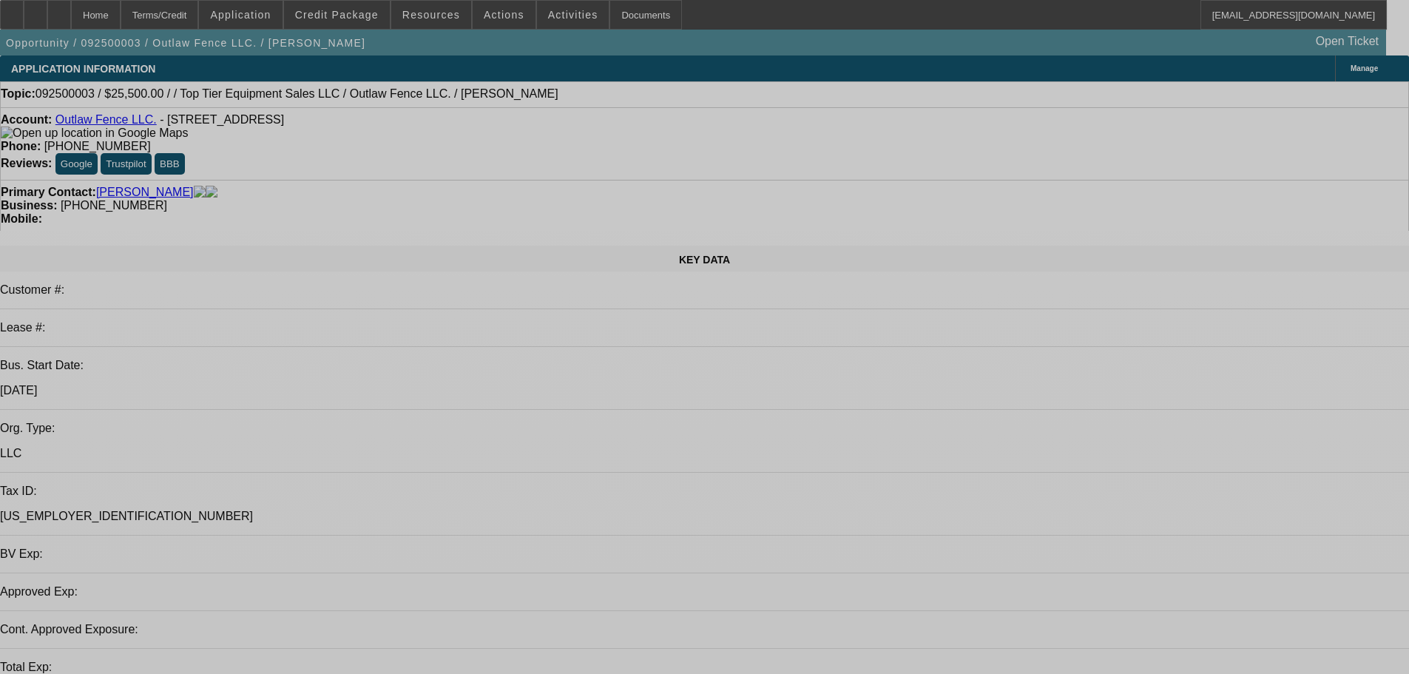
select select "0"
select select "2"
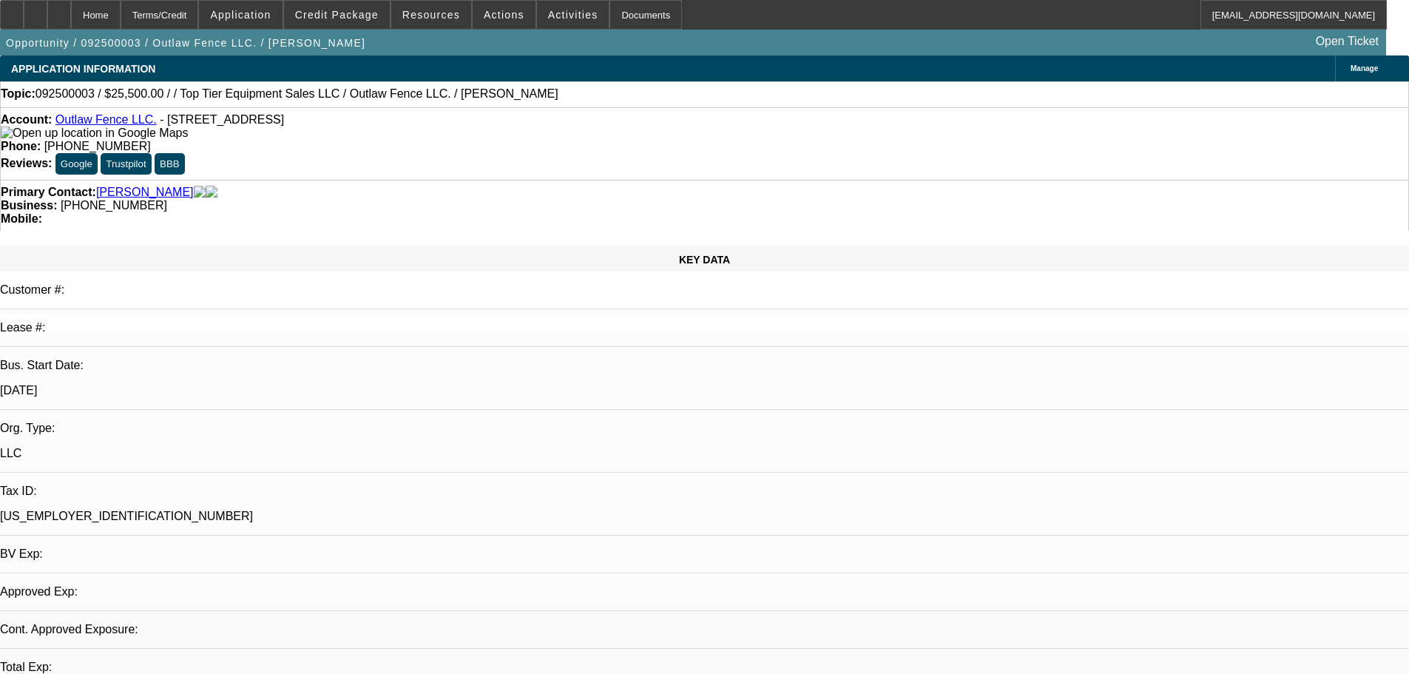
select select "0.1"
select select "1"
select select "2"
select select "4"
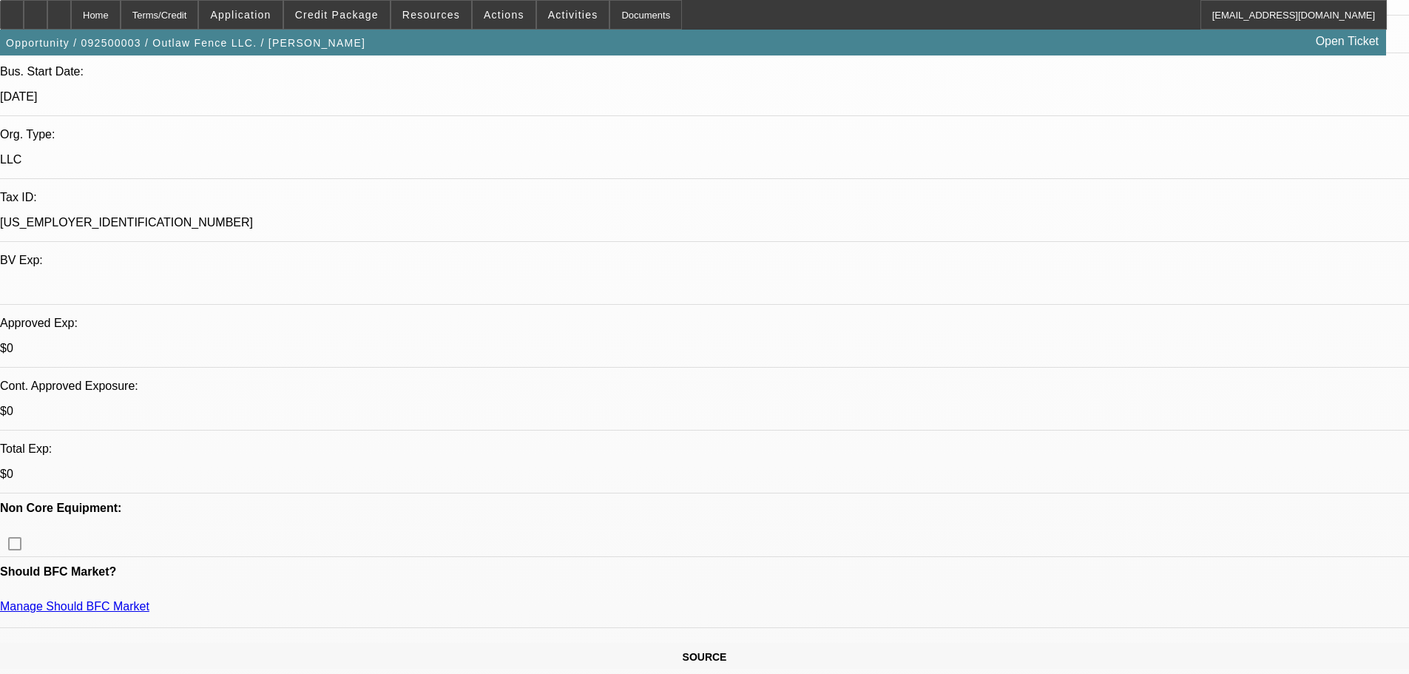
scroll to position [296, 0]
click at [71, 16] on div at bounding box center [59, 15] width 24 height 30
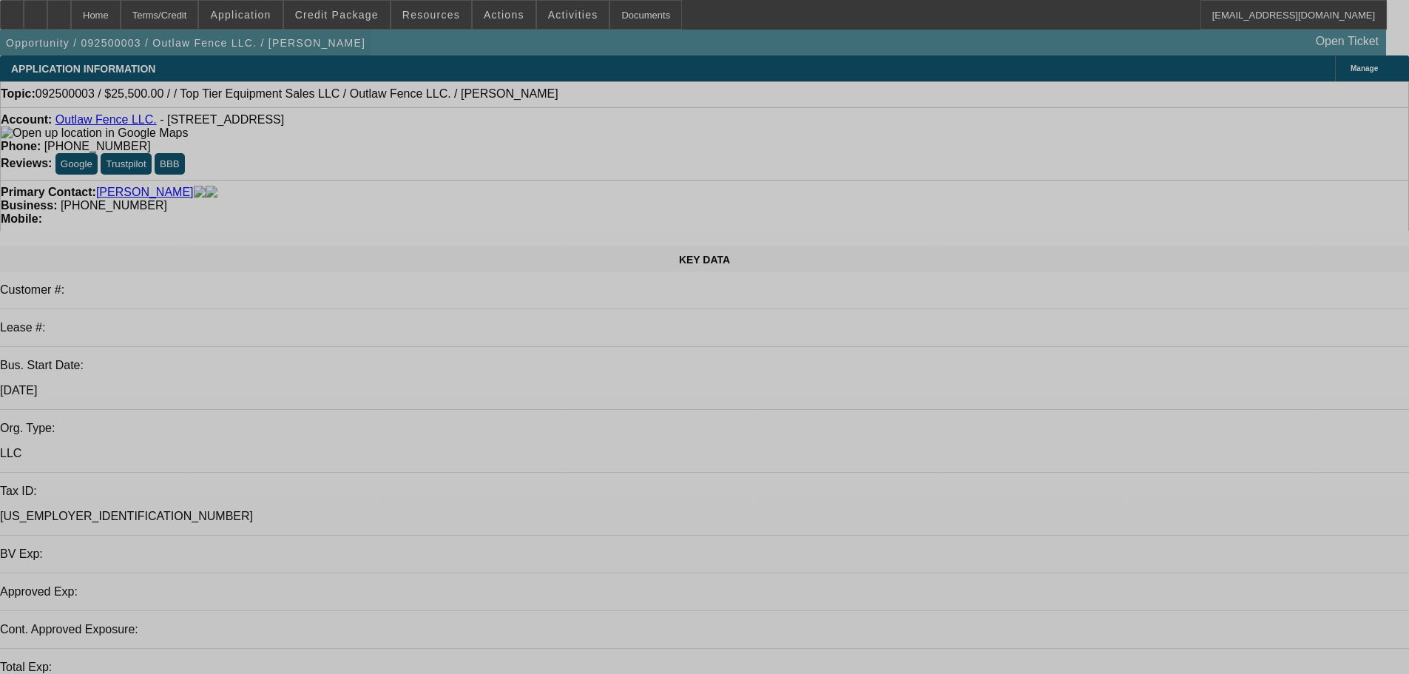
select select "0"
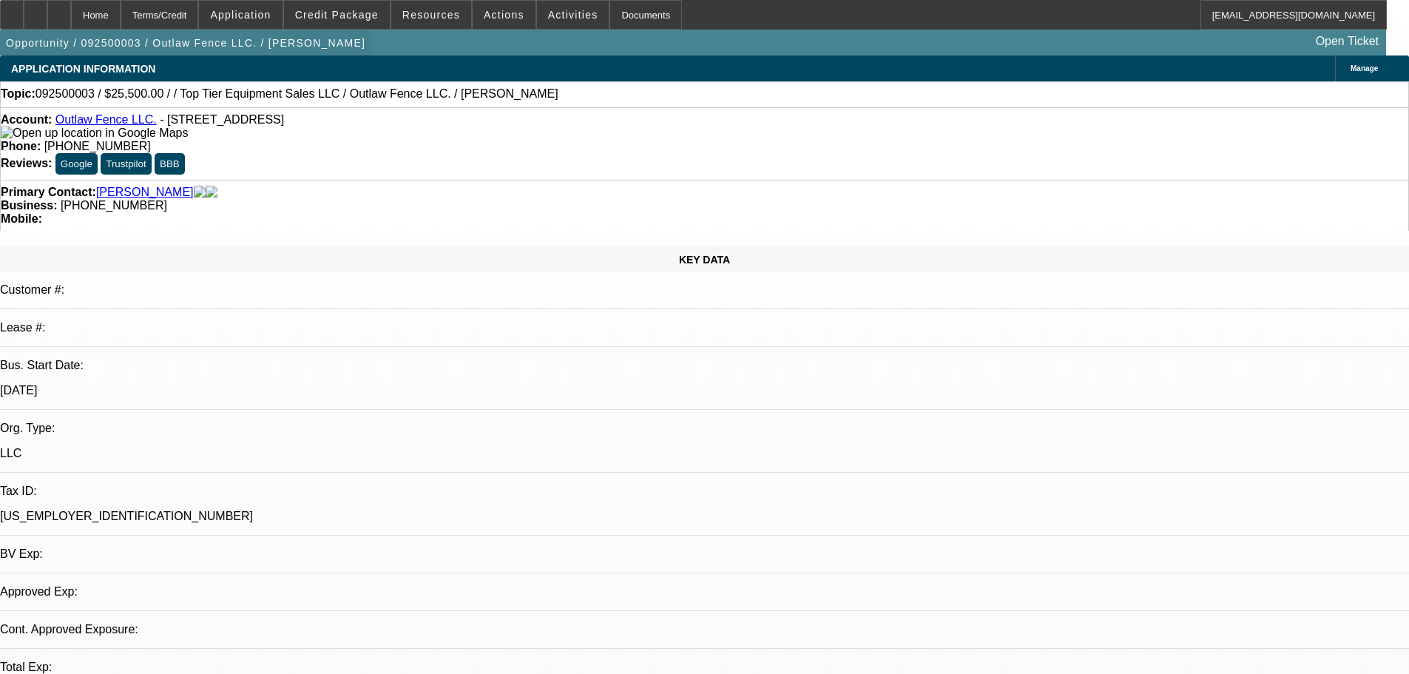
select select "2"
select select "0.1"
select select "2"
select select "4"
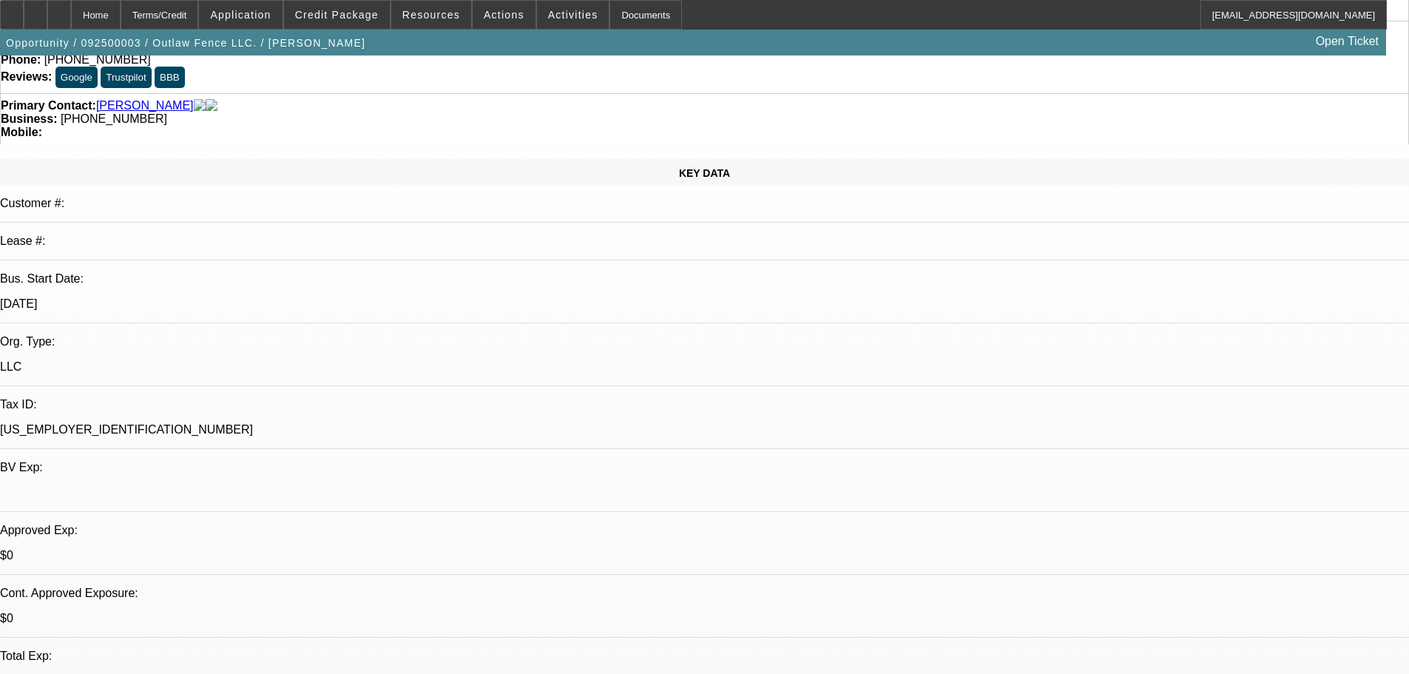
scroll to position [222, 0]
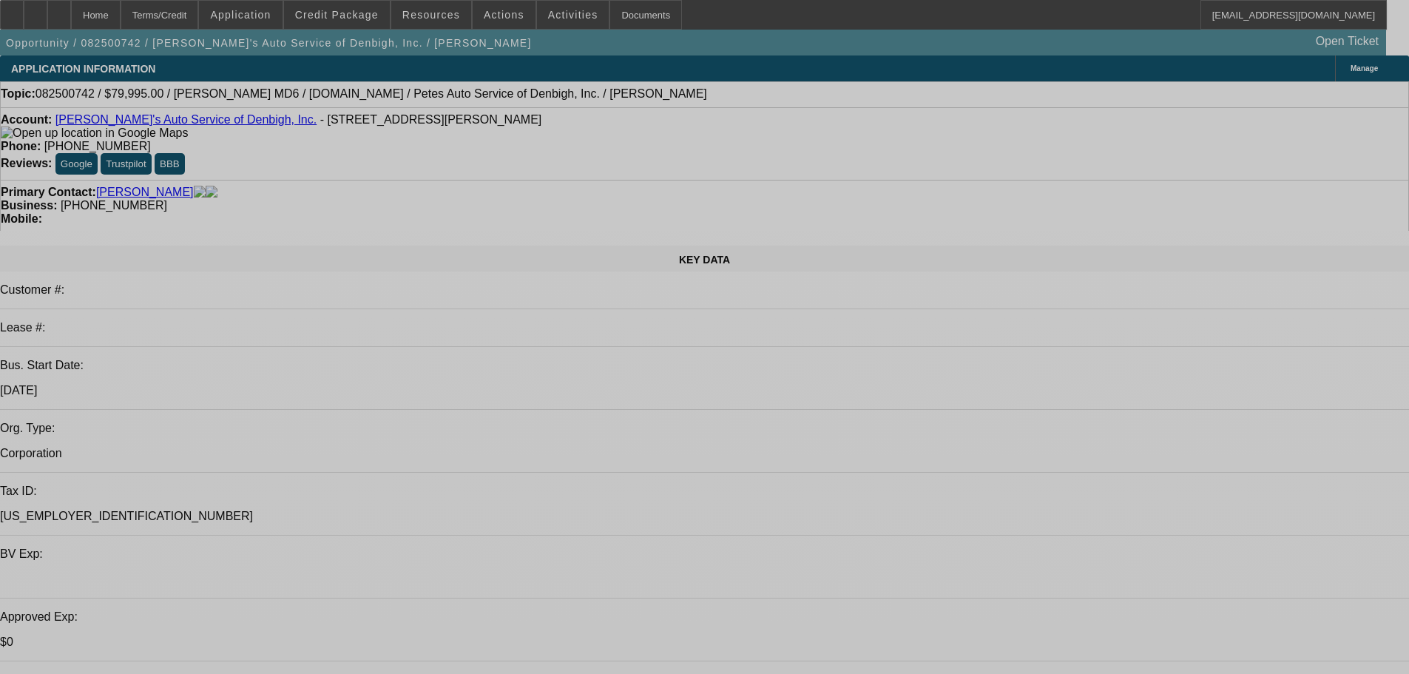
select select "0"
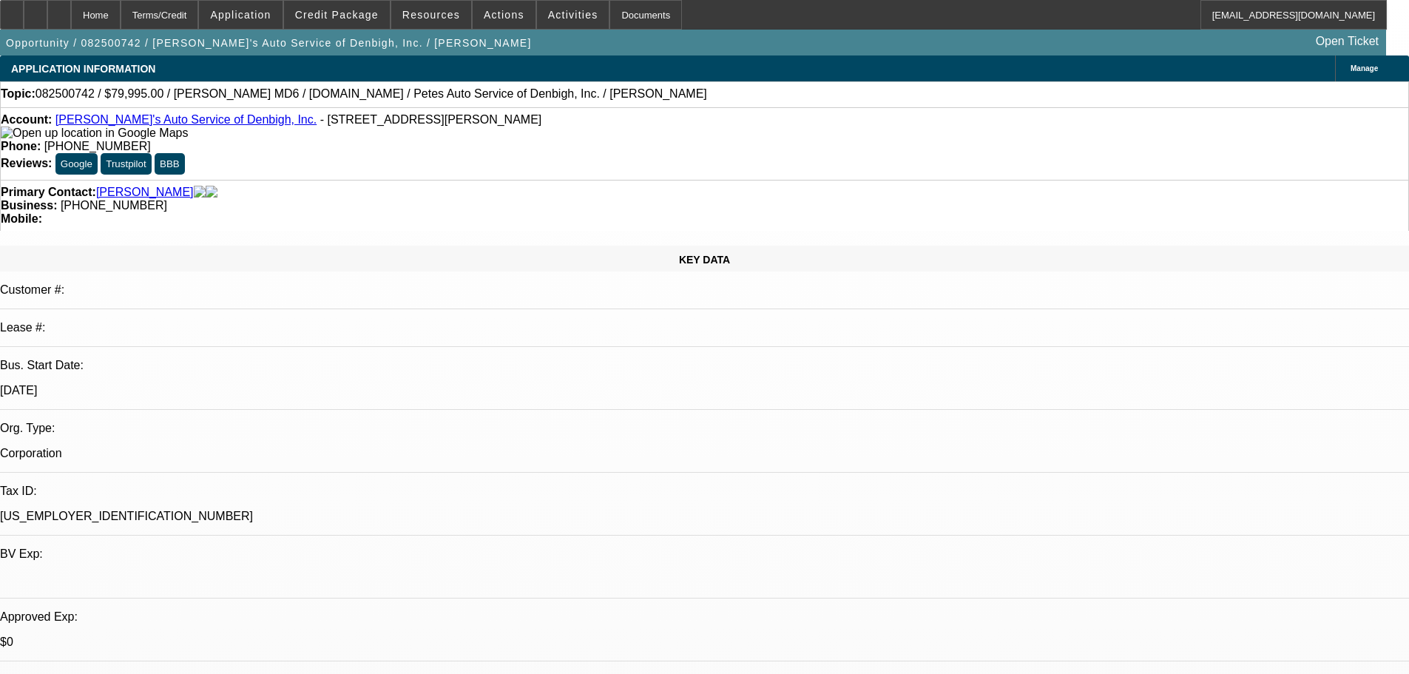
select select "0"
select select "3"
select select "0.1"
select select "4"
select select "0.1"
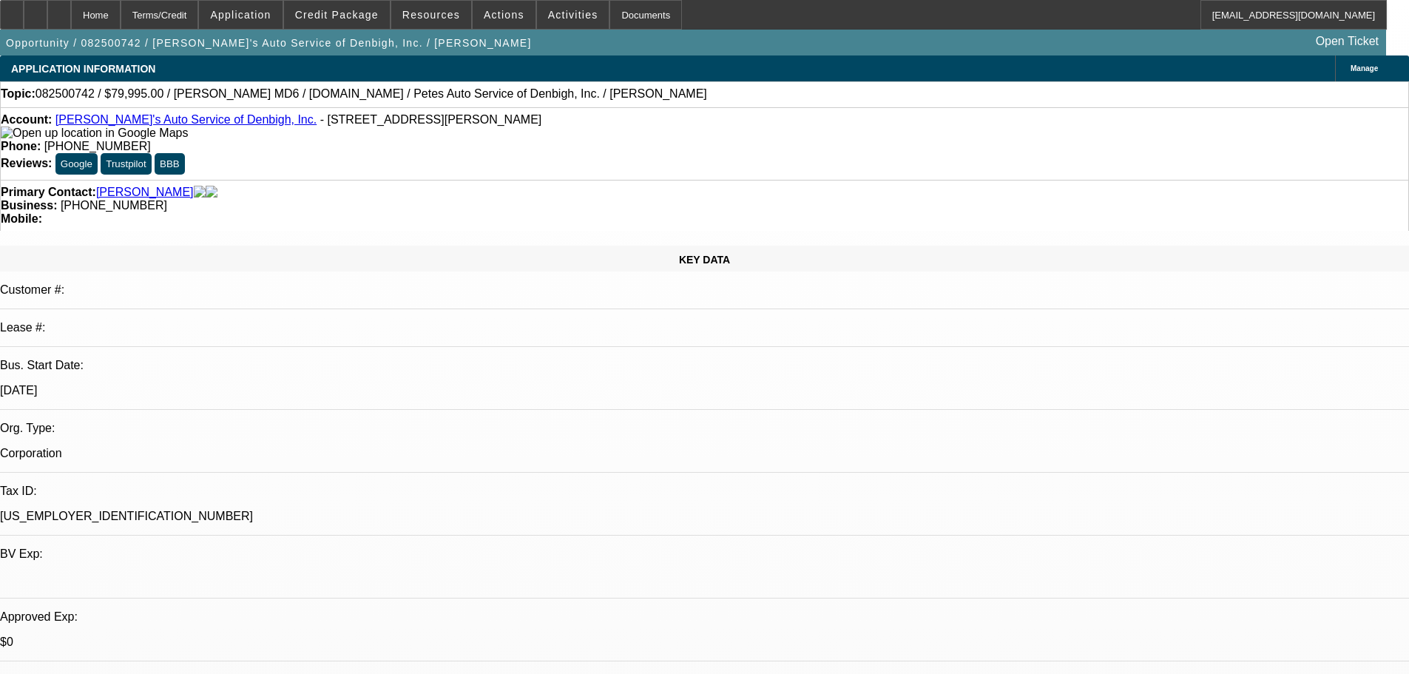
select select "0"
select select "3"
select select "0.2"
select select "17"
select select "0"
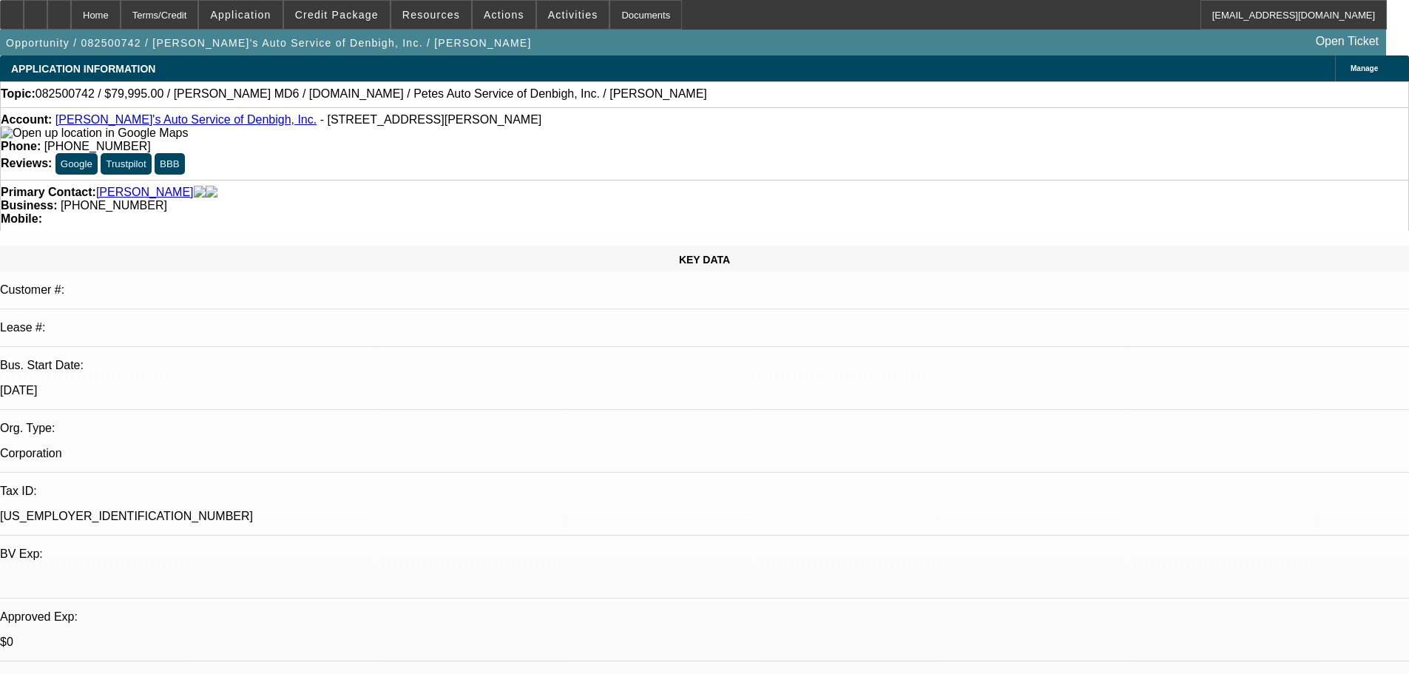
select select "0"
select select "3"
select select "0.1"
select select "4"
select select "0"
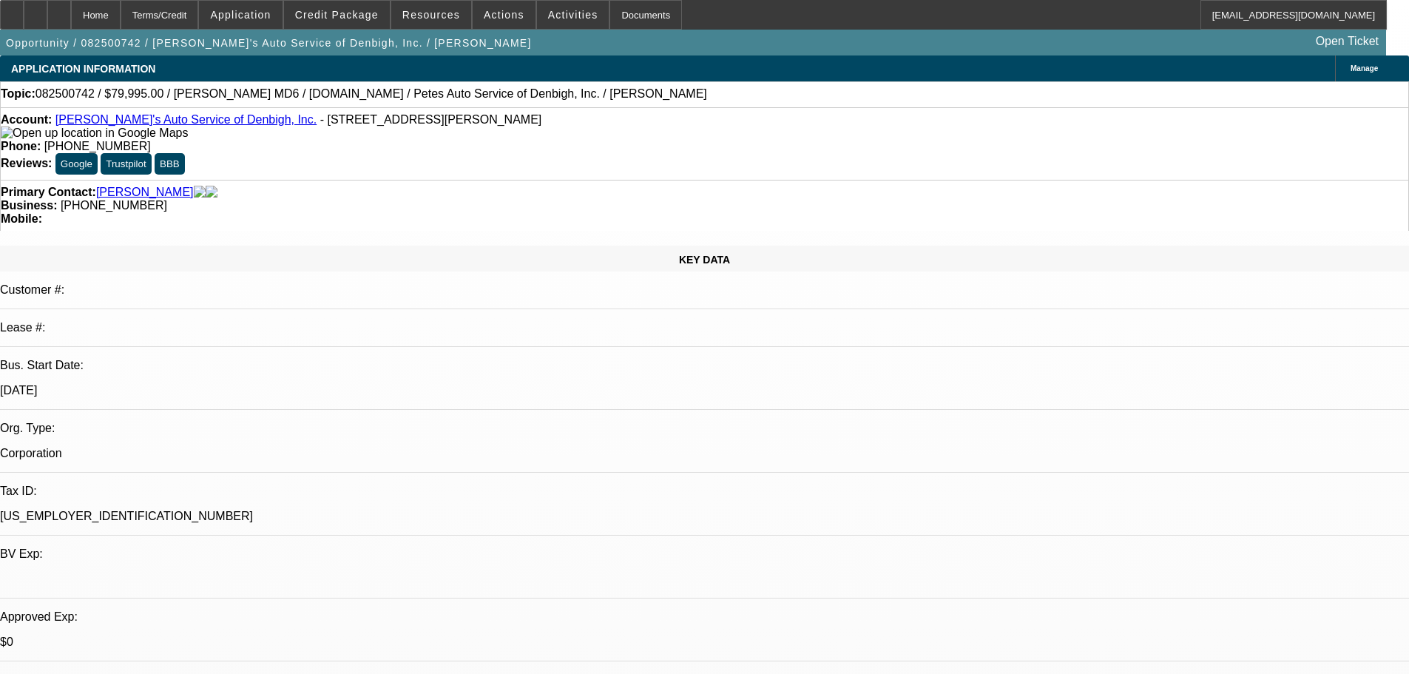
select select "0"
select select "3"
select select "0.2"
select select "17"
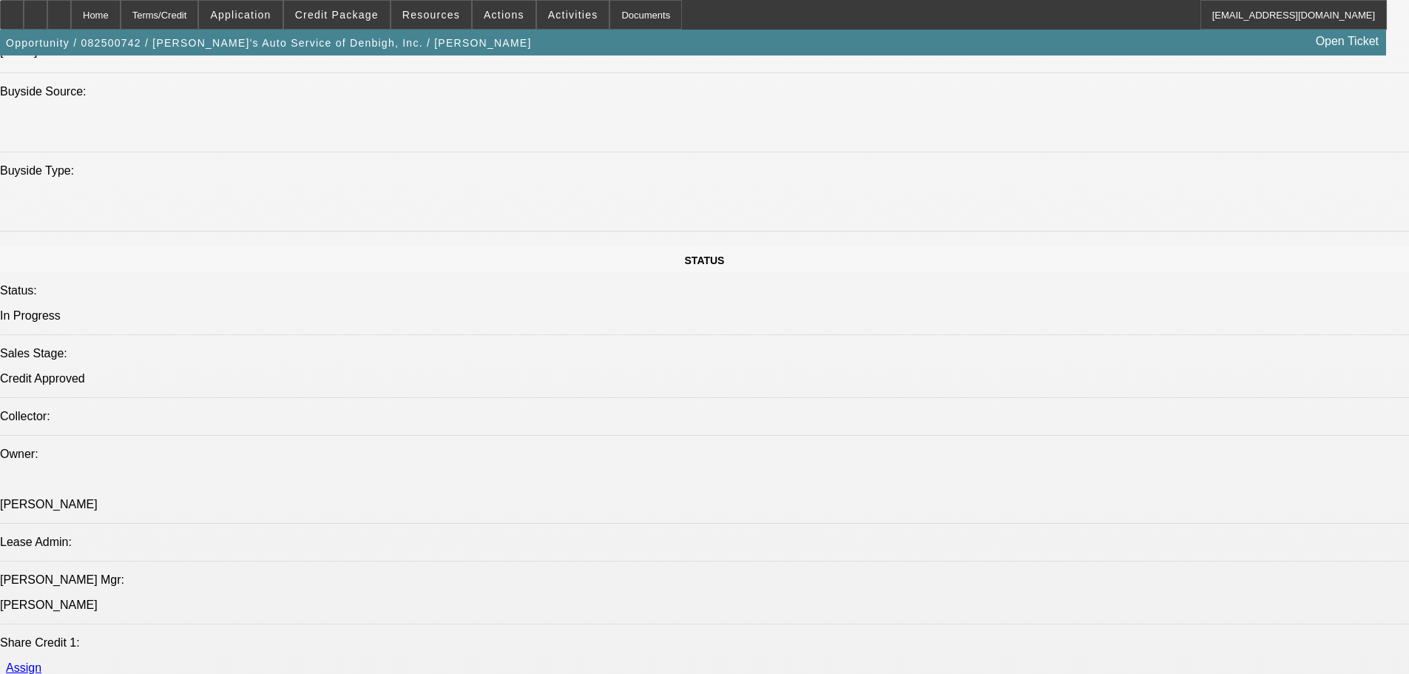
scroll to position [1258, 0]
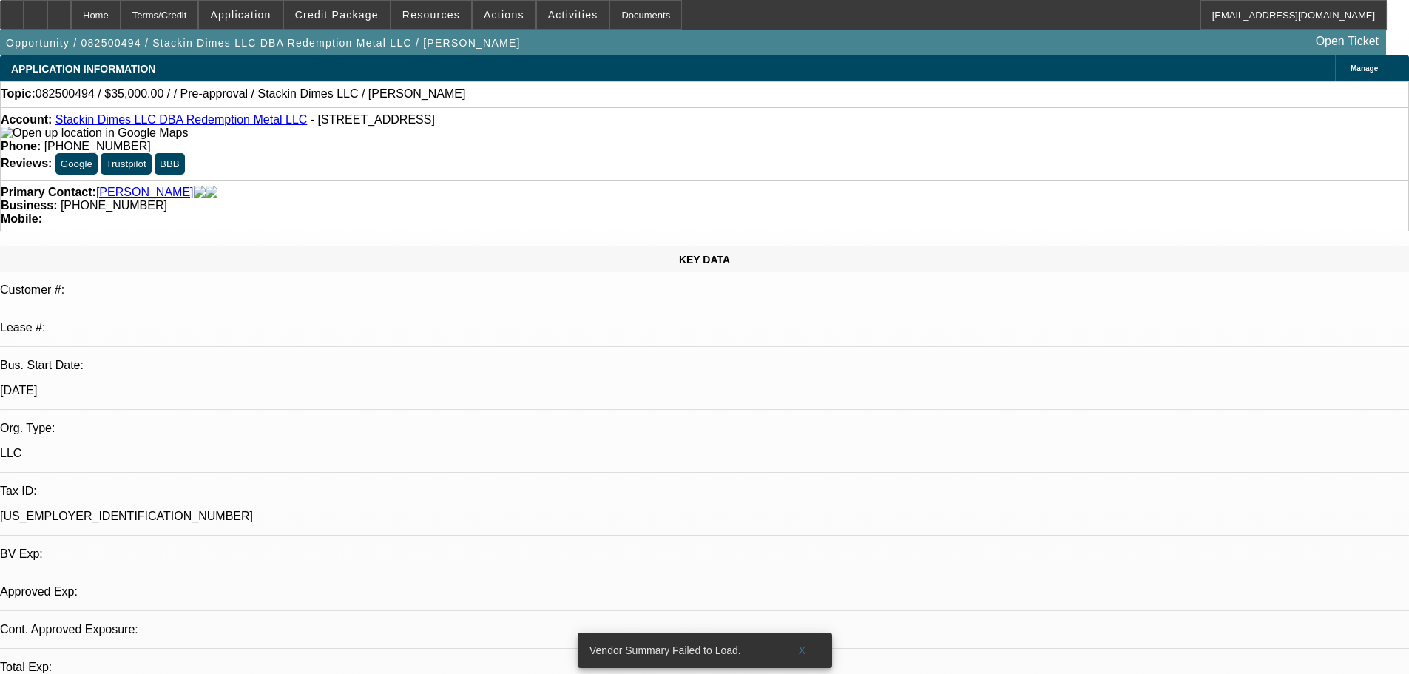
select select "0"
select select "2"
select select "0.1"
select select "4"
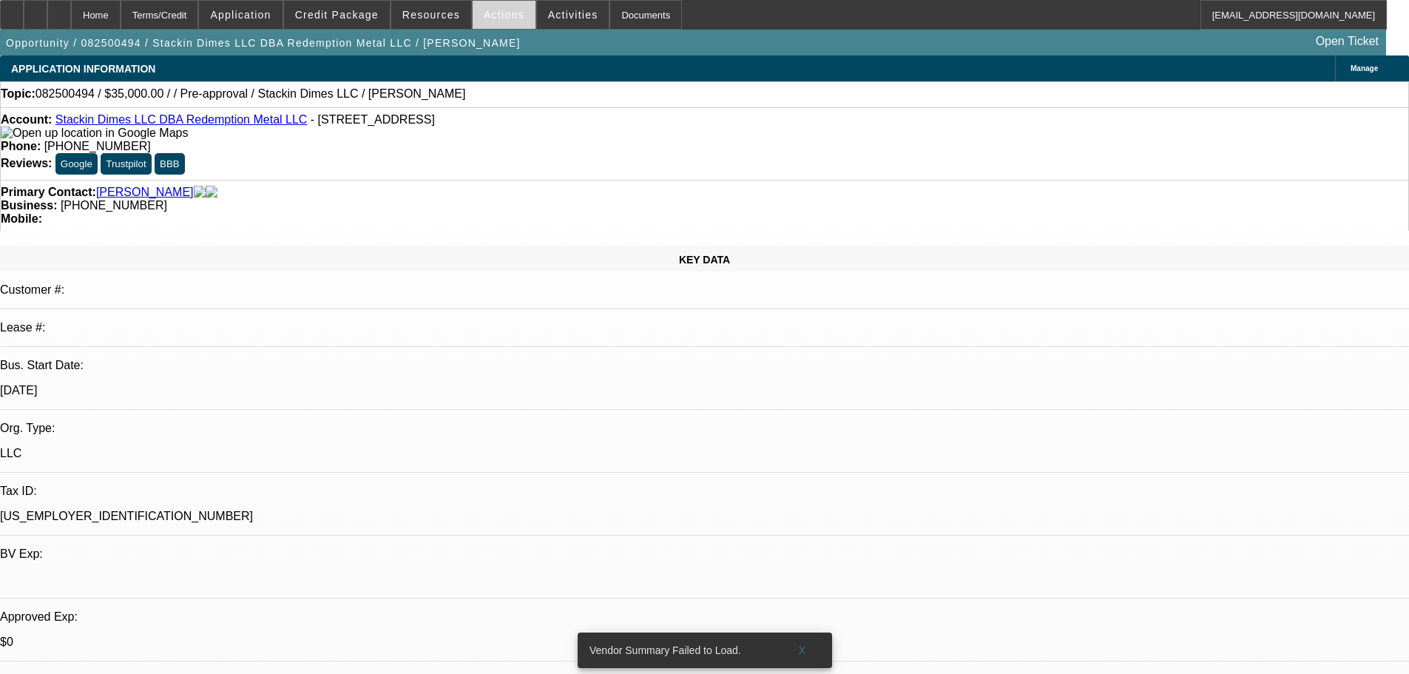
click at [507, 17] on span "Actions" at bounding box center [504, 15] width 41 height 12
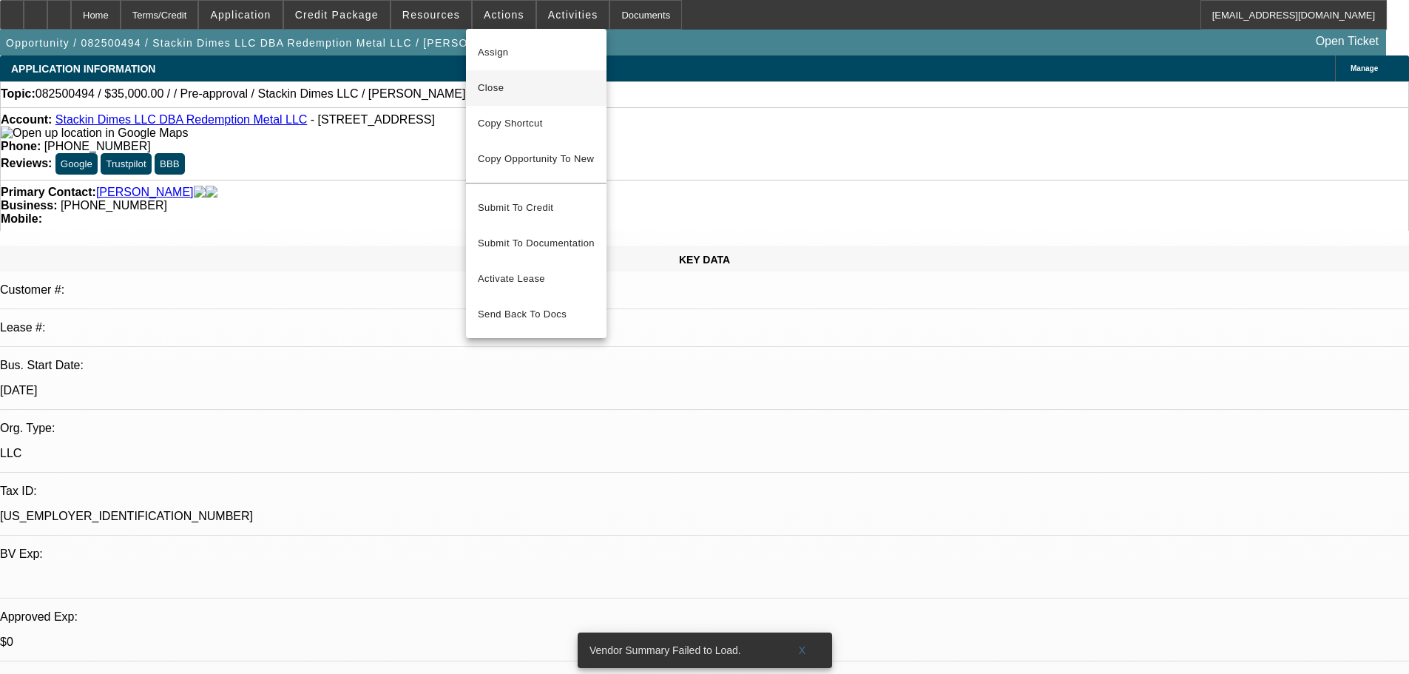
click at [514, 73] on button "Close" at bounding box center [536, 88] width 141 height 36
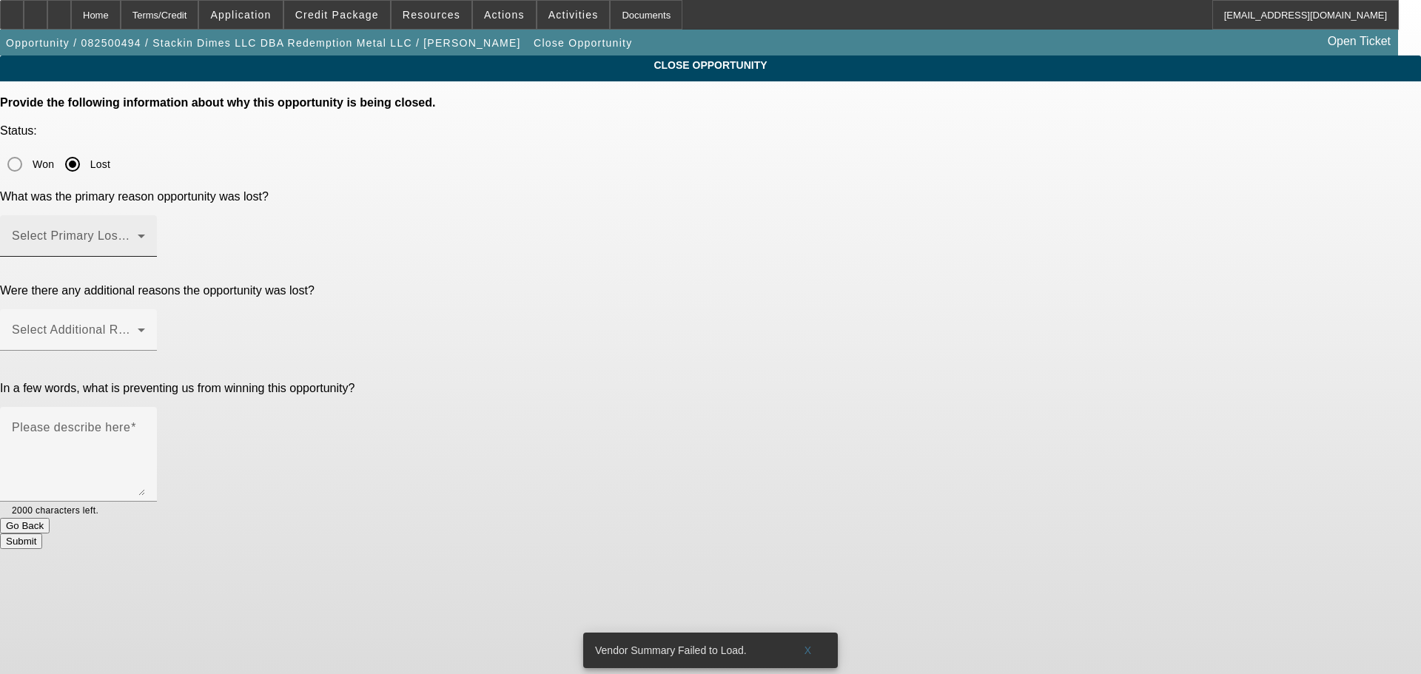
click at [138, 233] on span at bounding box center [75, 242] width 126 height 18
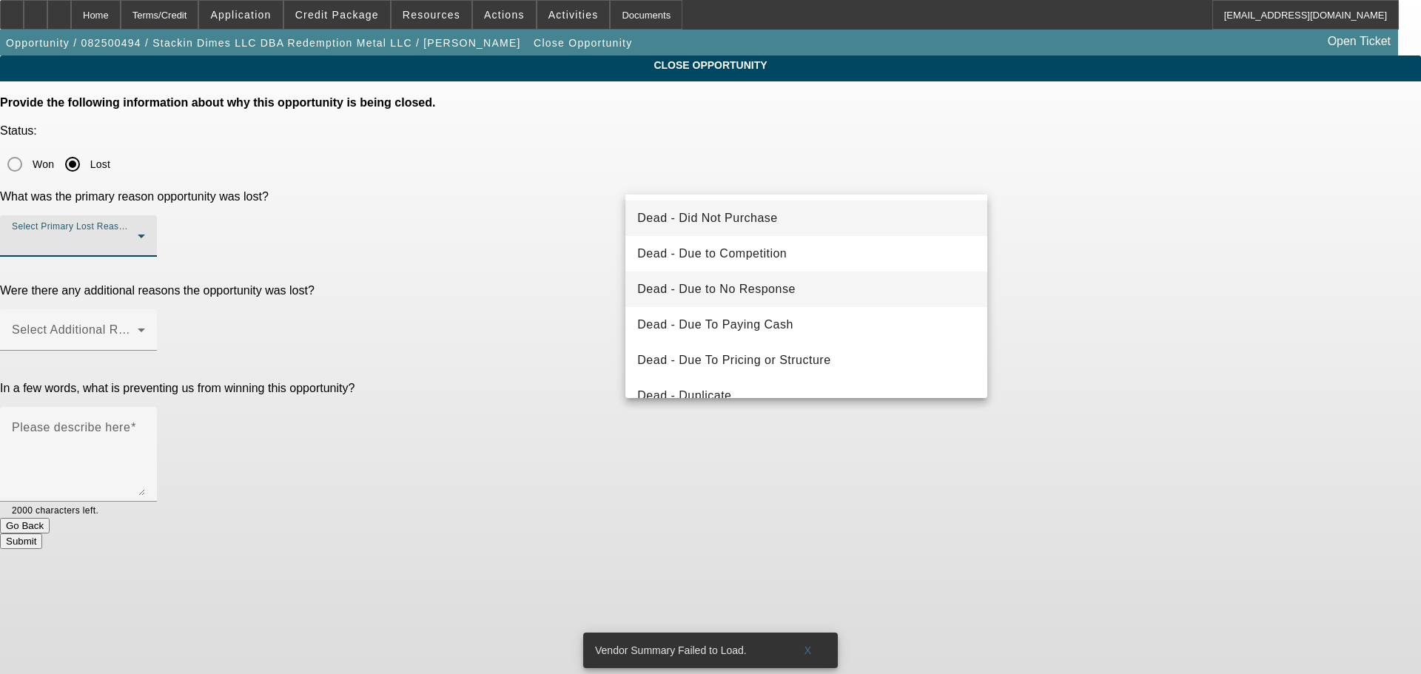
scroll to position [199, 0]
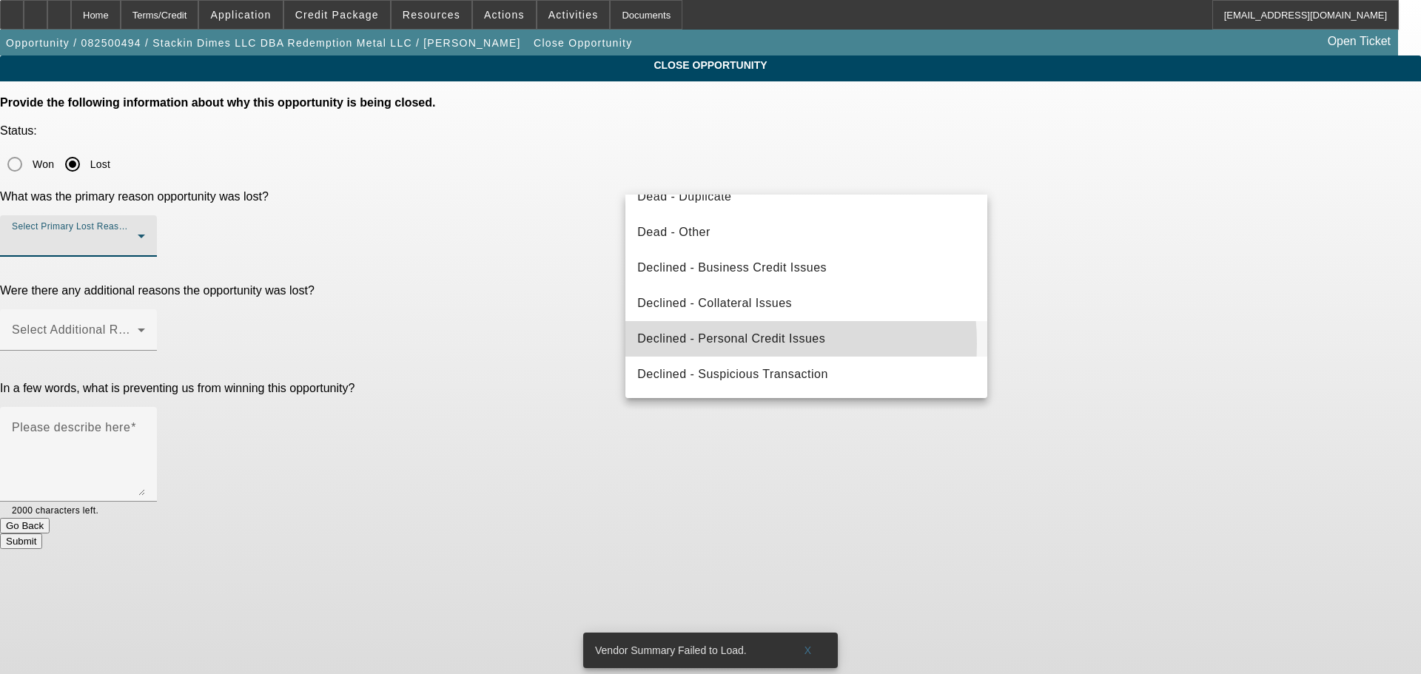
click at [727, 343] on span "Declined - Personal Credit Issues" at bounding box center [731, 339] width 188 height 18
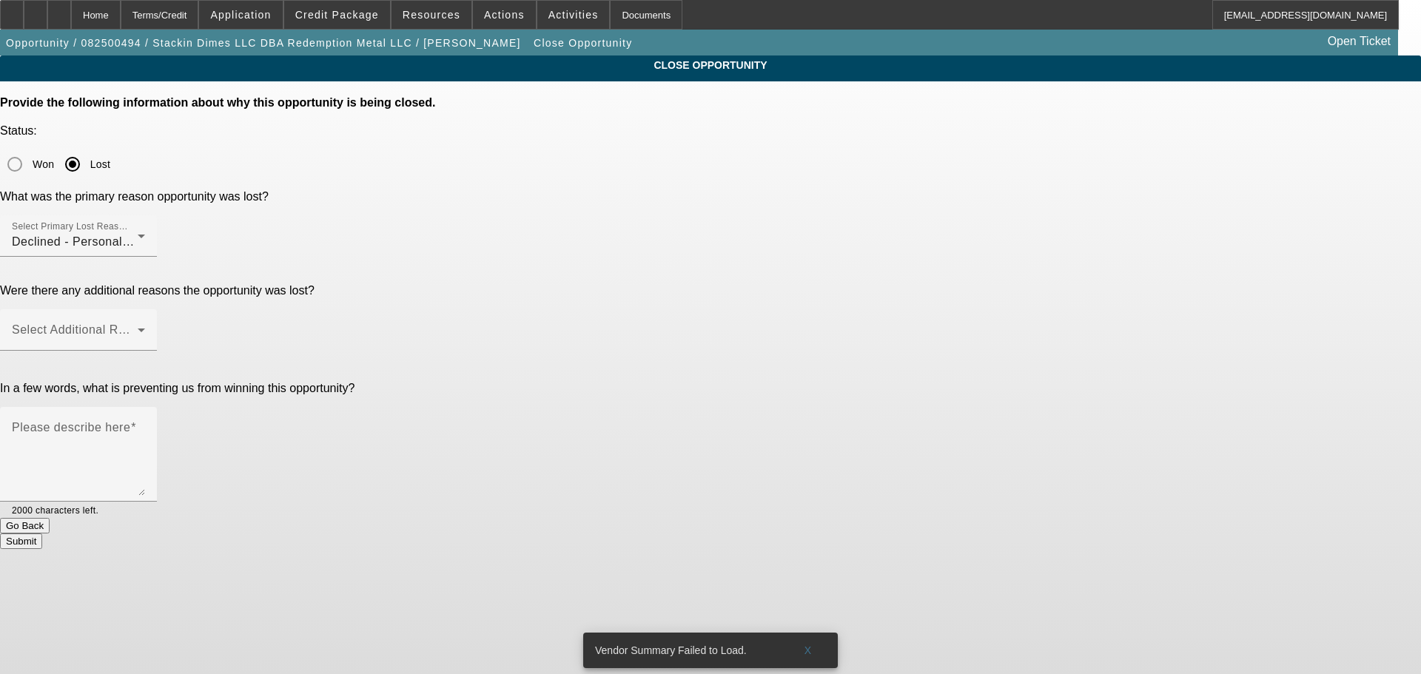
click at [157, 257] on div at bounding box center [78, 265] width 157 height 16
click at [138, 327] on span at bounding box center [75, 336] width 126 height 18
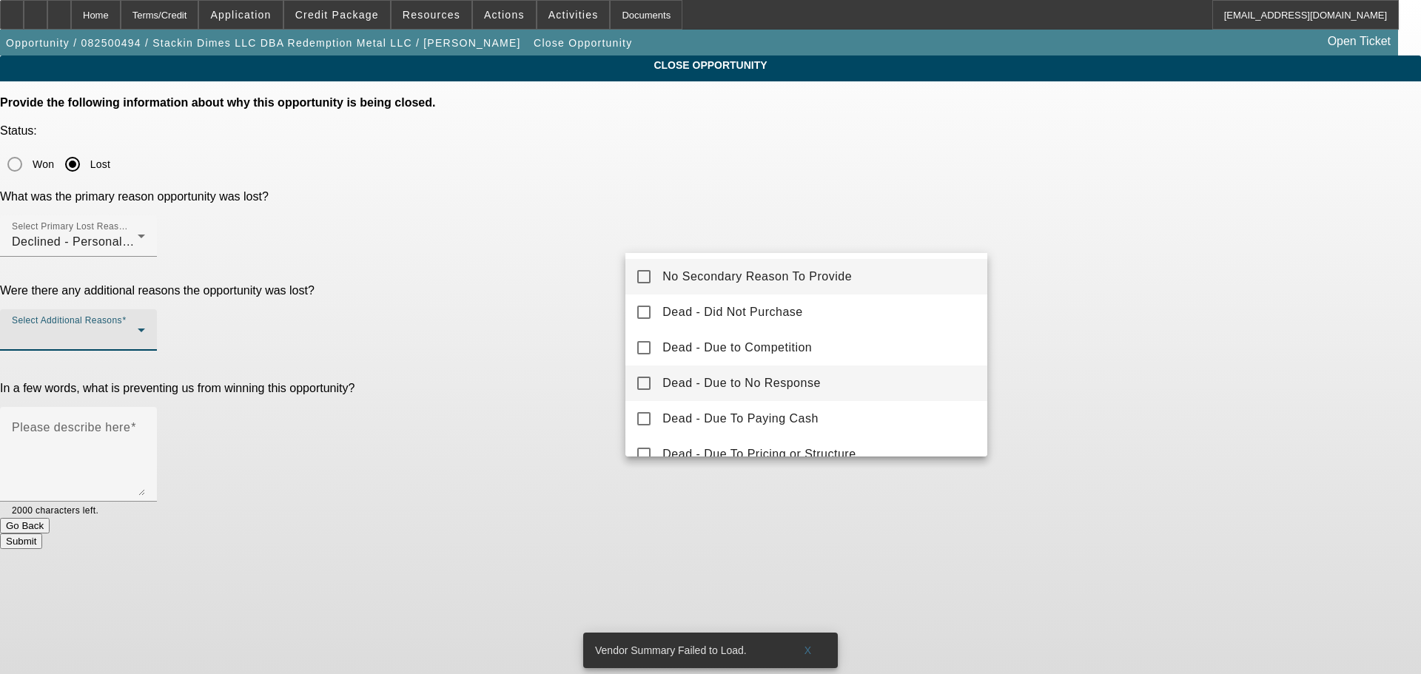
click at [871, 385] on mat-option "Dead - Due to No Response" at bounding box center [806, 383] width 362 height 36
click at [456, 330] on div at bounding box center [710, 337] width 1421 height 674
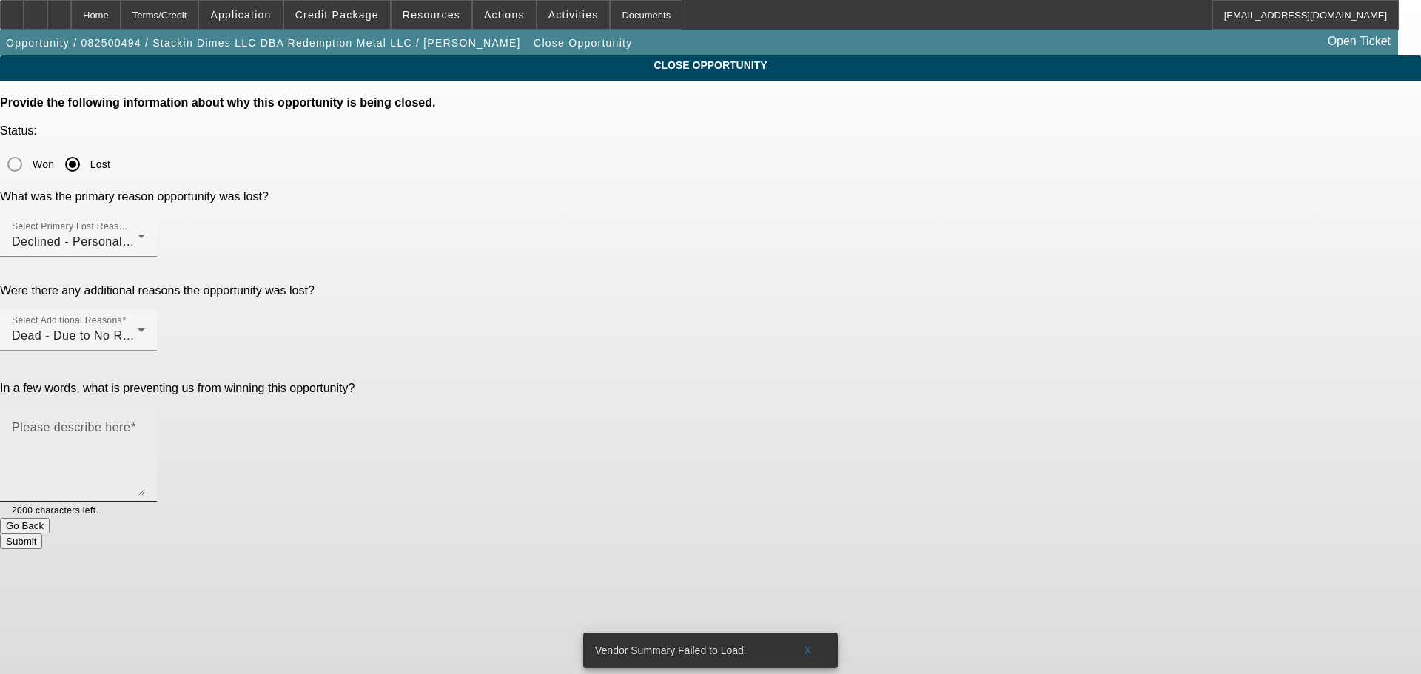
click at [145, 425] on textarea "Please describe here" at bounding box center [78, 460] width 133 height 71
type textarea "decline."
click at [42, 533] on button "Submit" at bounding box center [21, 541] width 42 height 16
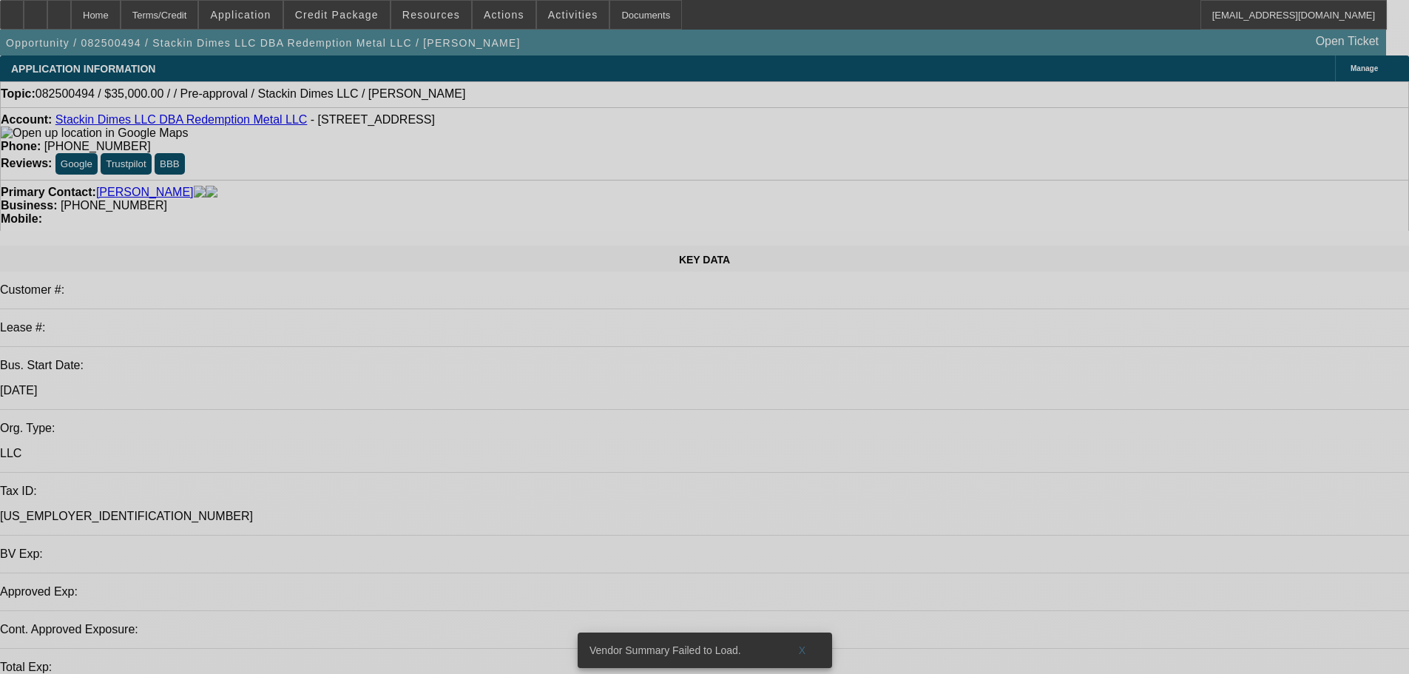
select select "0"
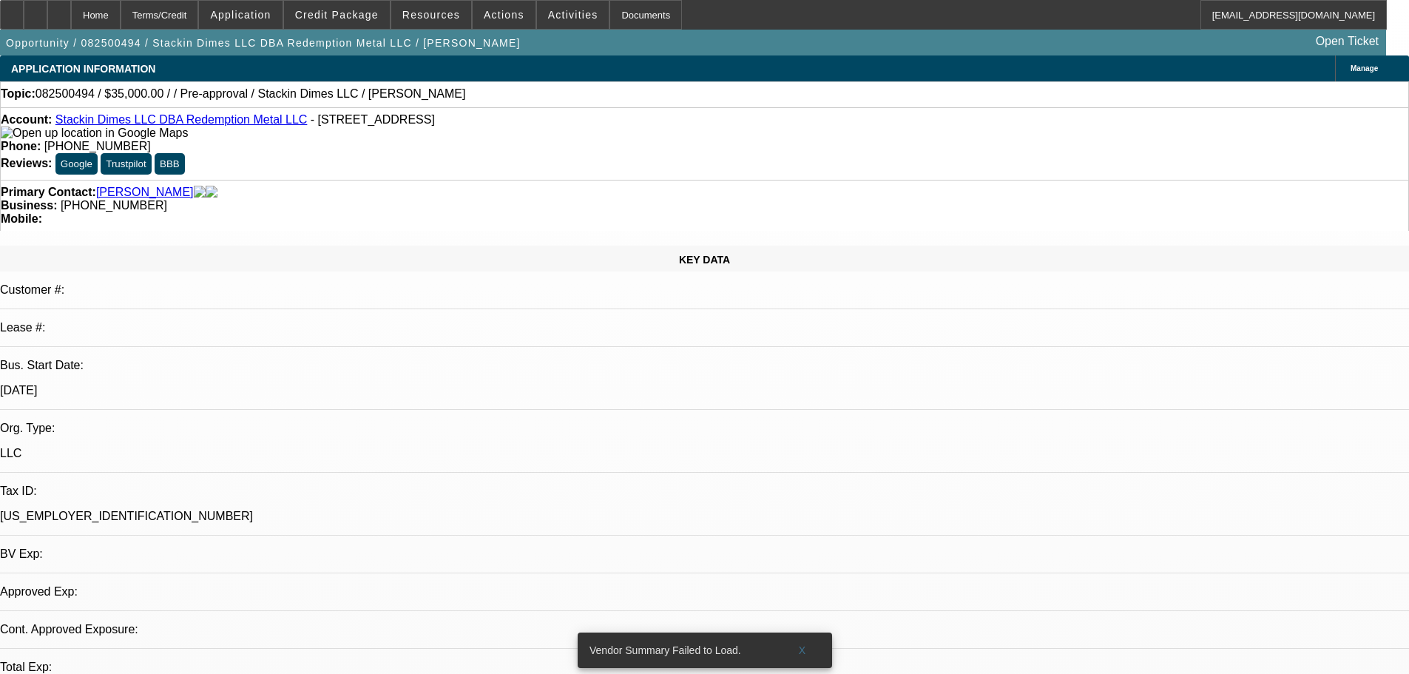
select select "2"
select select "0.1"
select select "2"
select select "4"
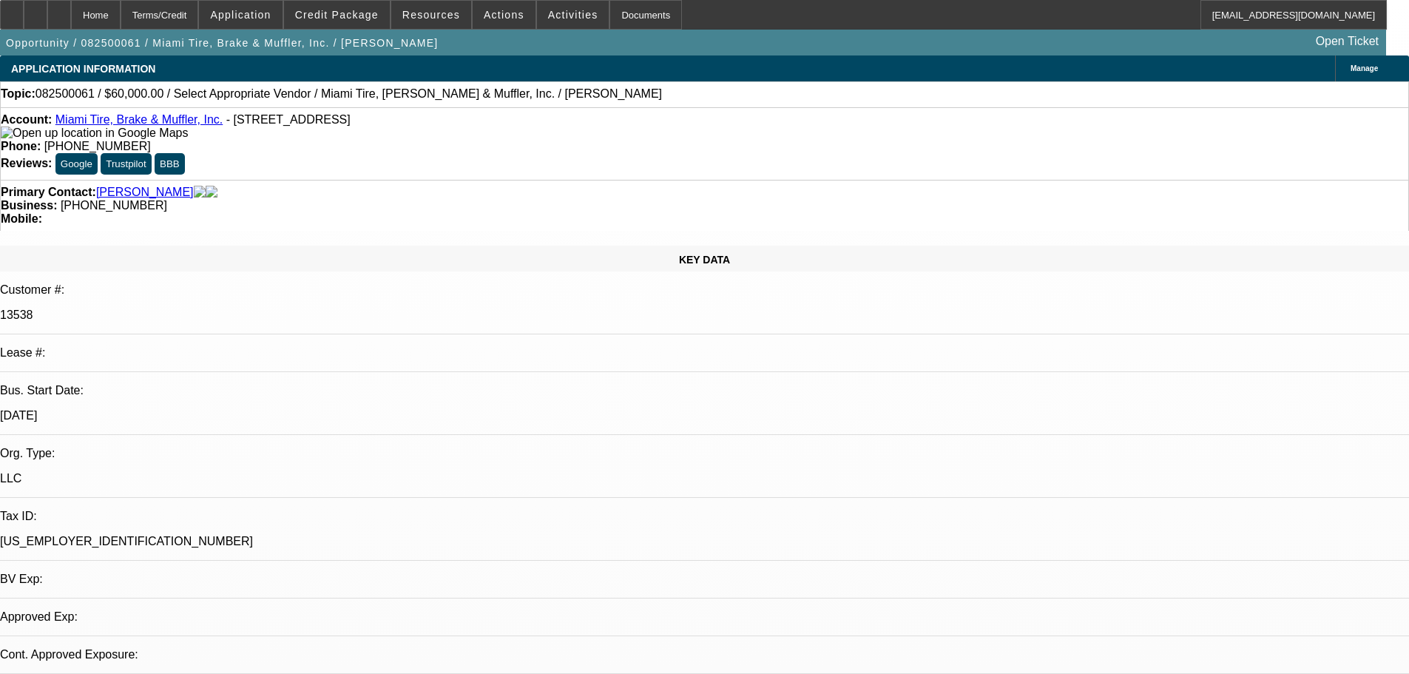
select select "0"
select select "2"
select select "0.1"
select select "4"
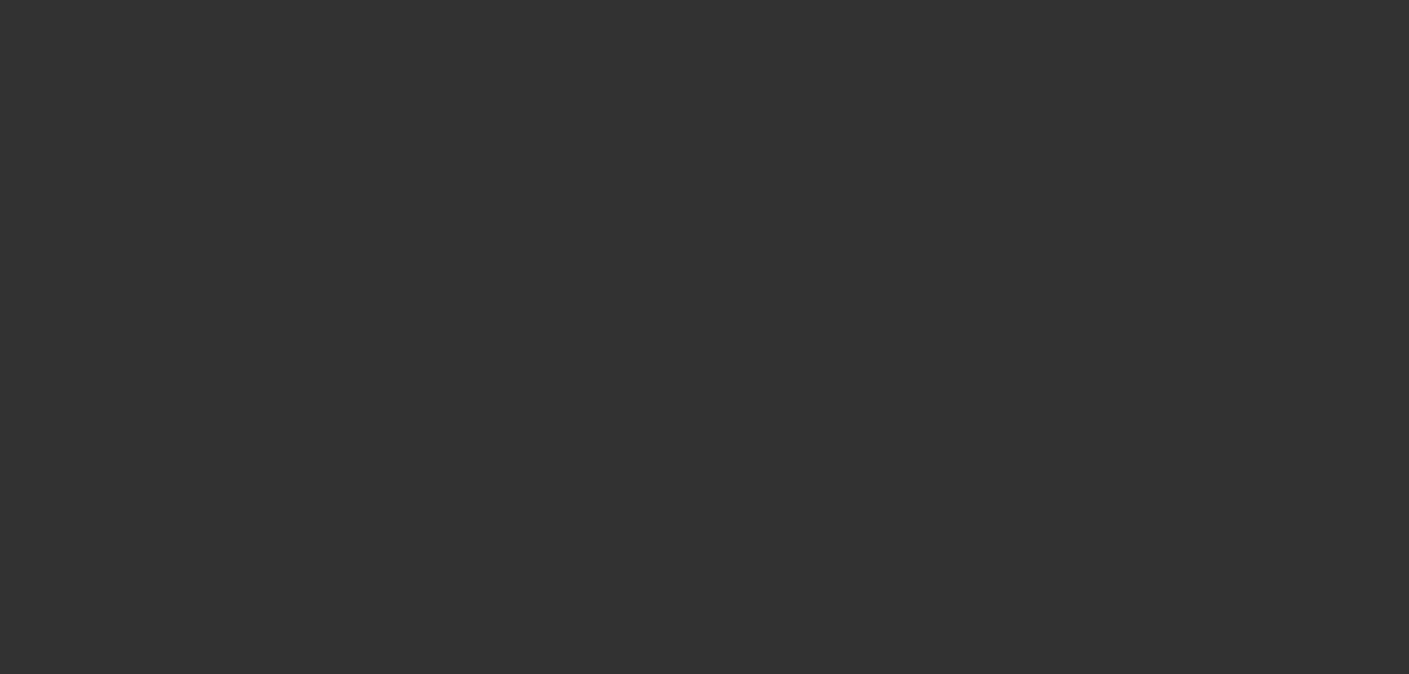
click at [684, 315] on span "Open calendar" at bounding box center [702, 298] width 36 height 36
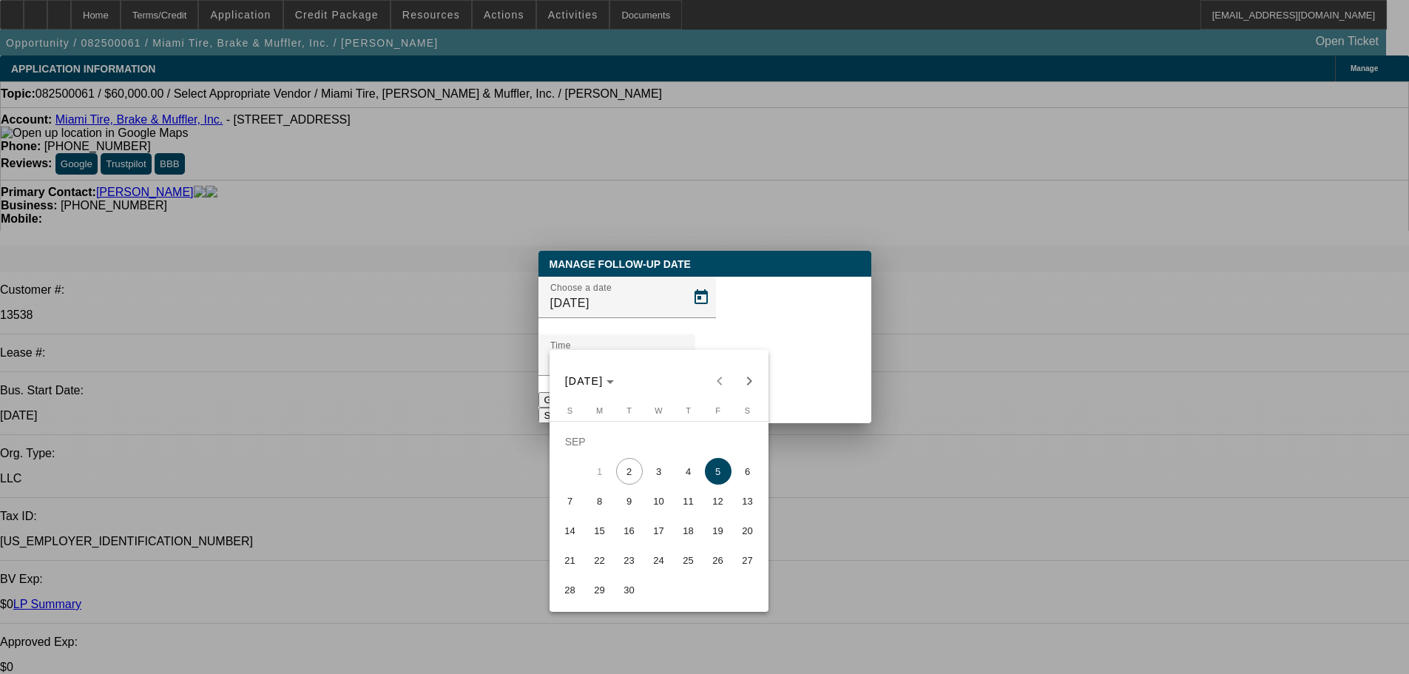
click at [626, 484] on span "2" at bounding box center [629, 471] width 27 height 27
type input "9/2/2025"
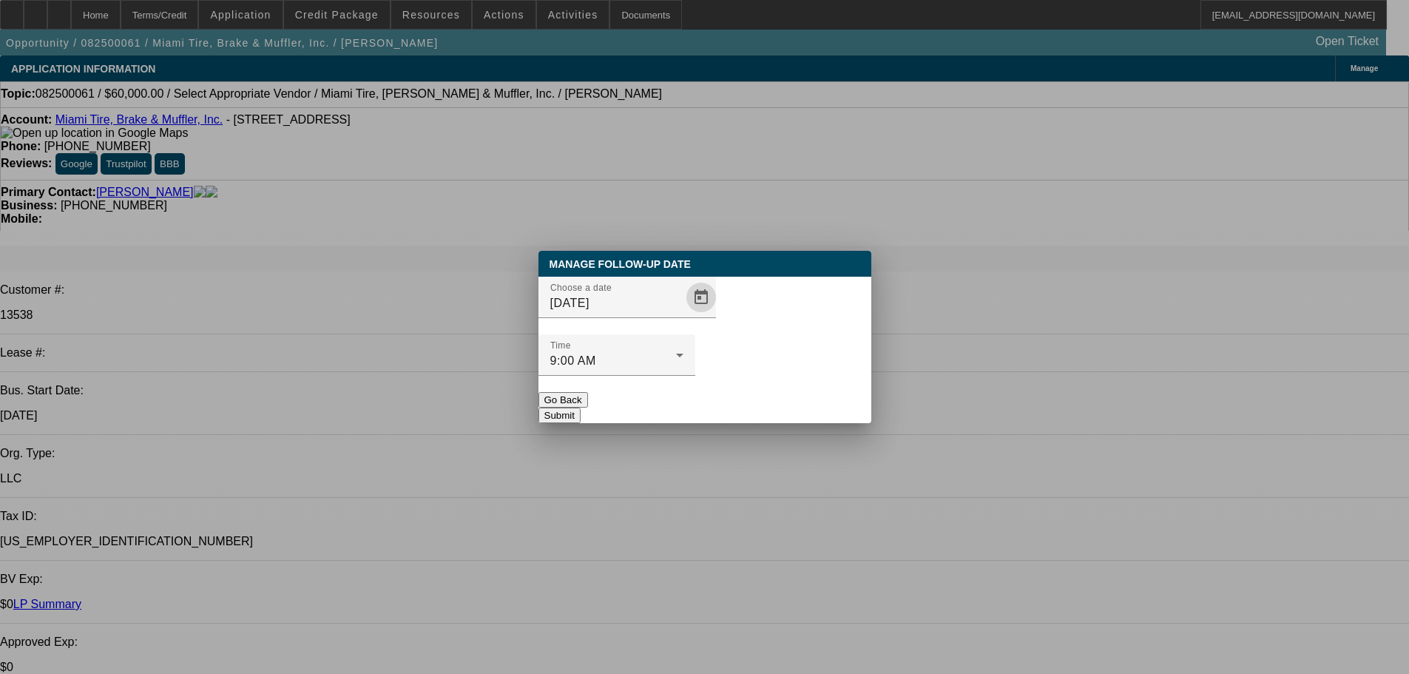
click at [581, 408] on button "Submit" at bounding box center [560, 416] width 42 height 16
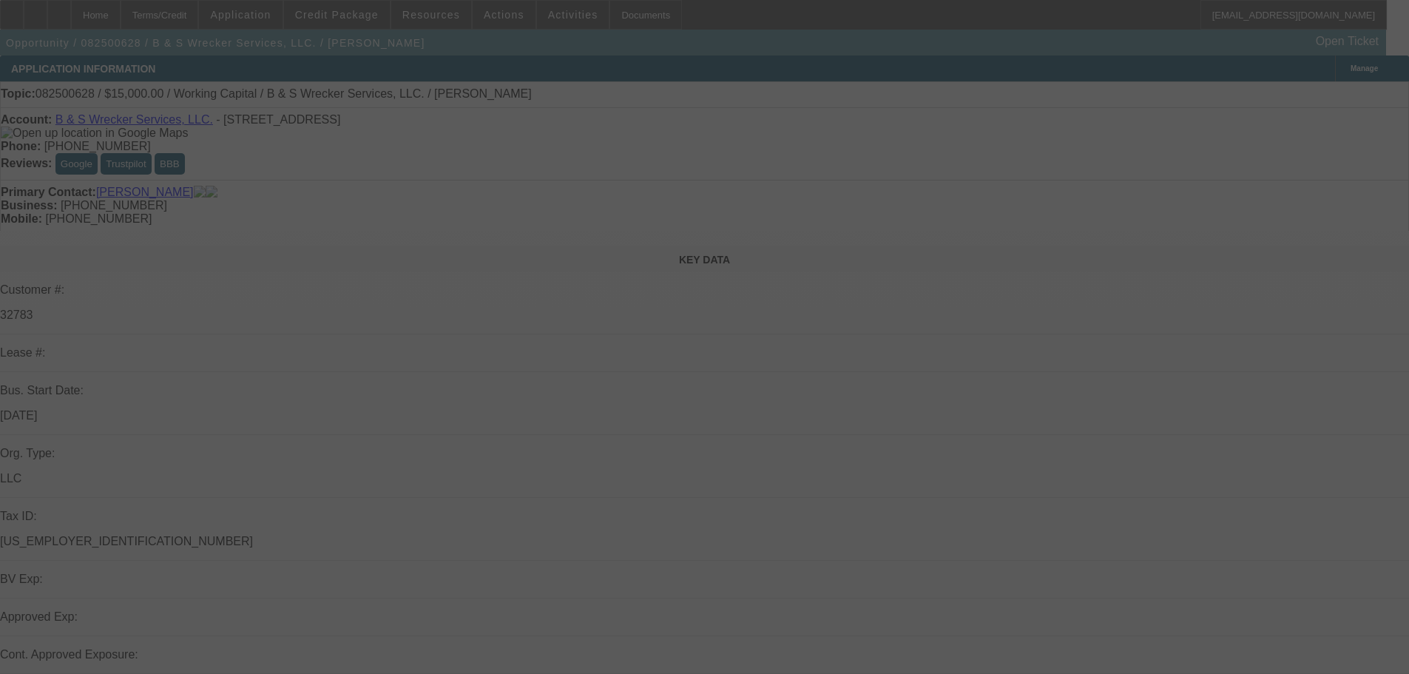
select select "0"
select select "2"
select select "0.1"
select select "4"
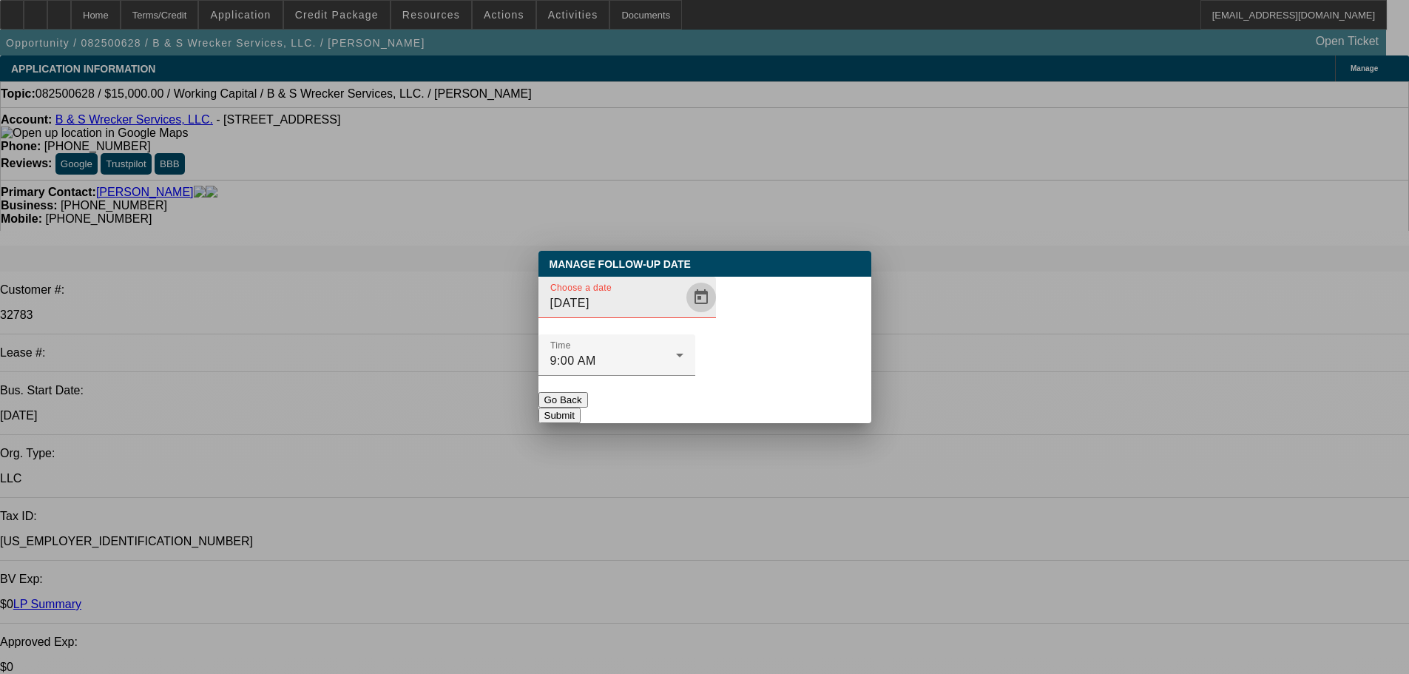
click at [684, 315] on span "Open calendar" at bounding box center [702, 298] width 36 height 36
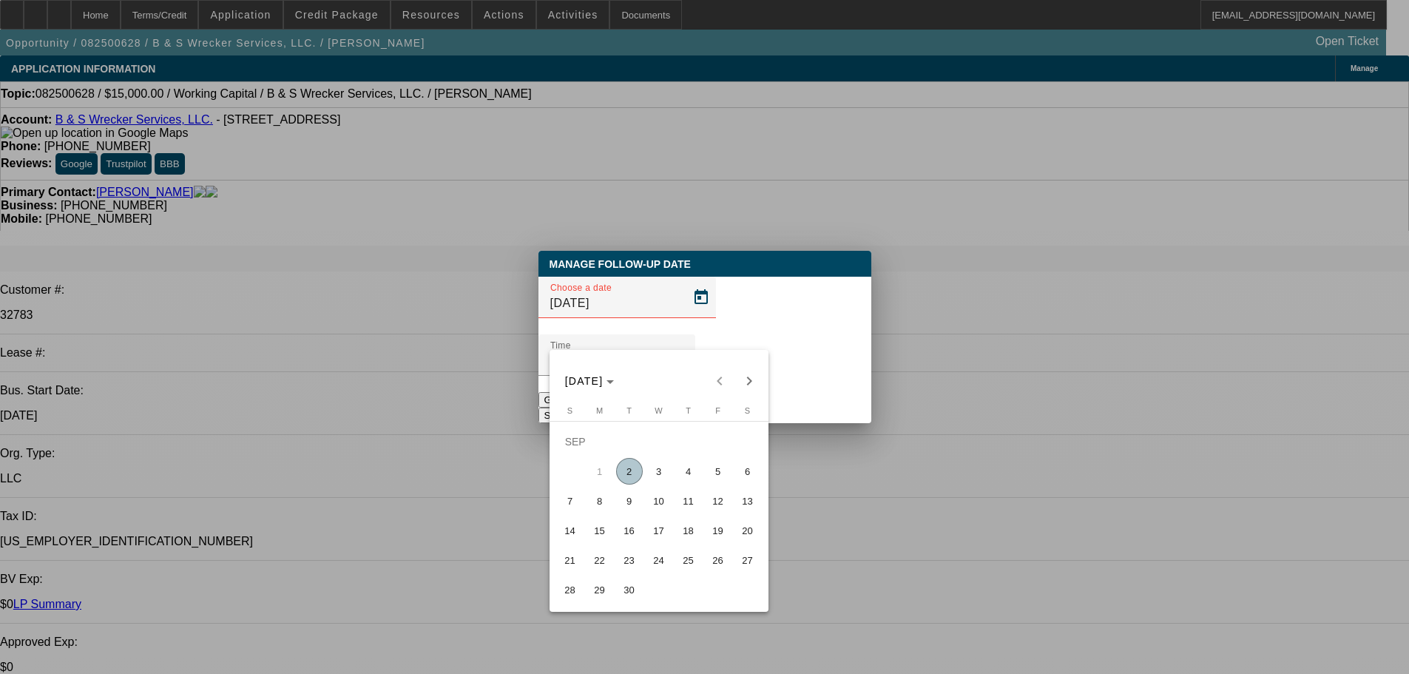
click at [636, 475] on span "2" at bounding box center [629, 471] width 27 height 27
type input "9/2/2025"
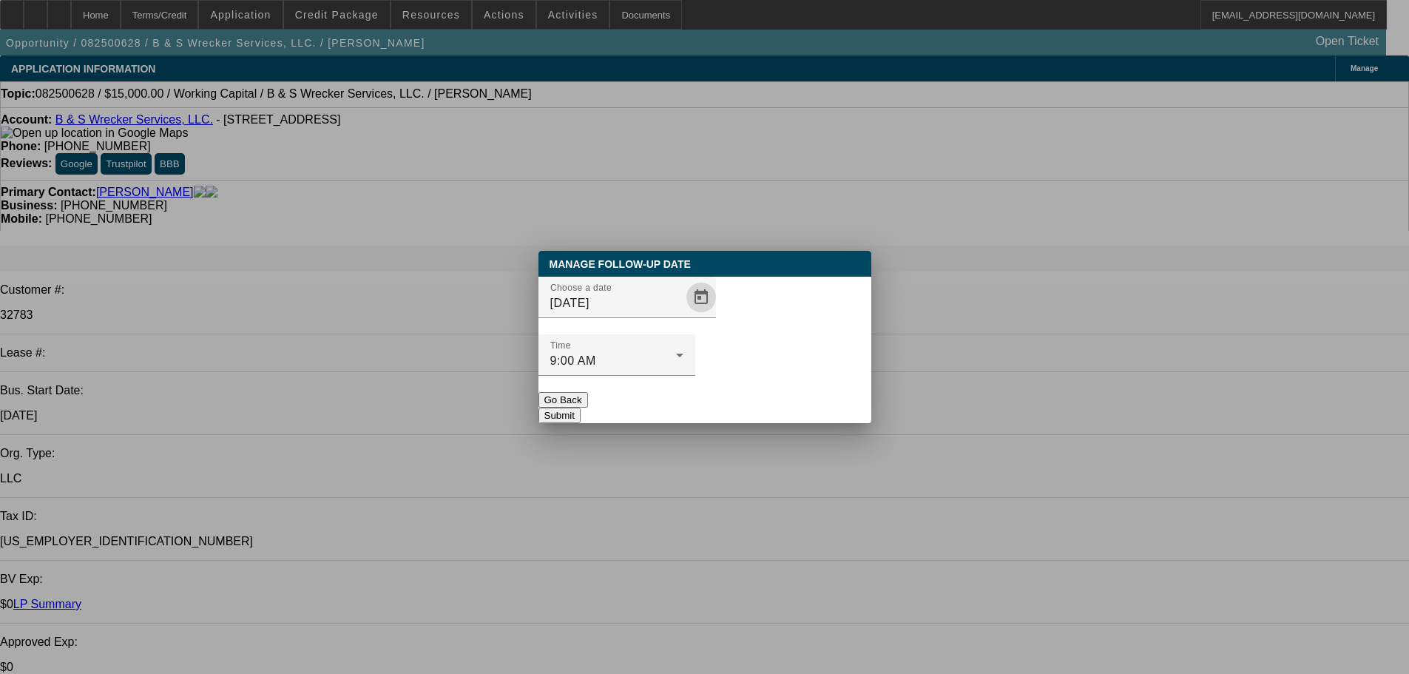
click at [581, 408] on button "Submit" at bounding box center [560, 416] width 42 height 16
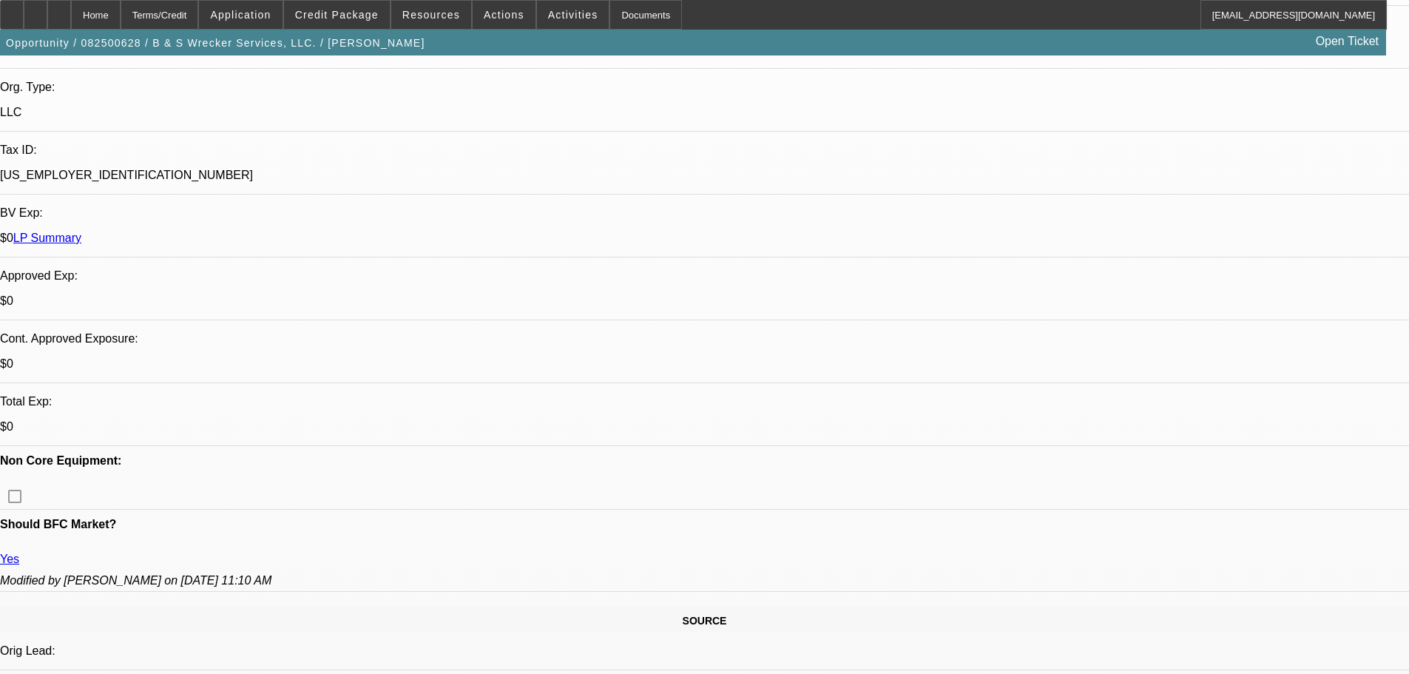
scroll to position [370, 0]
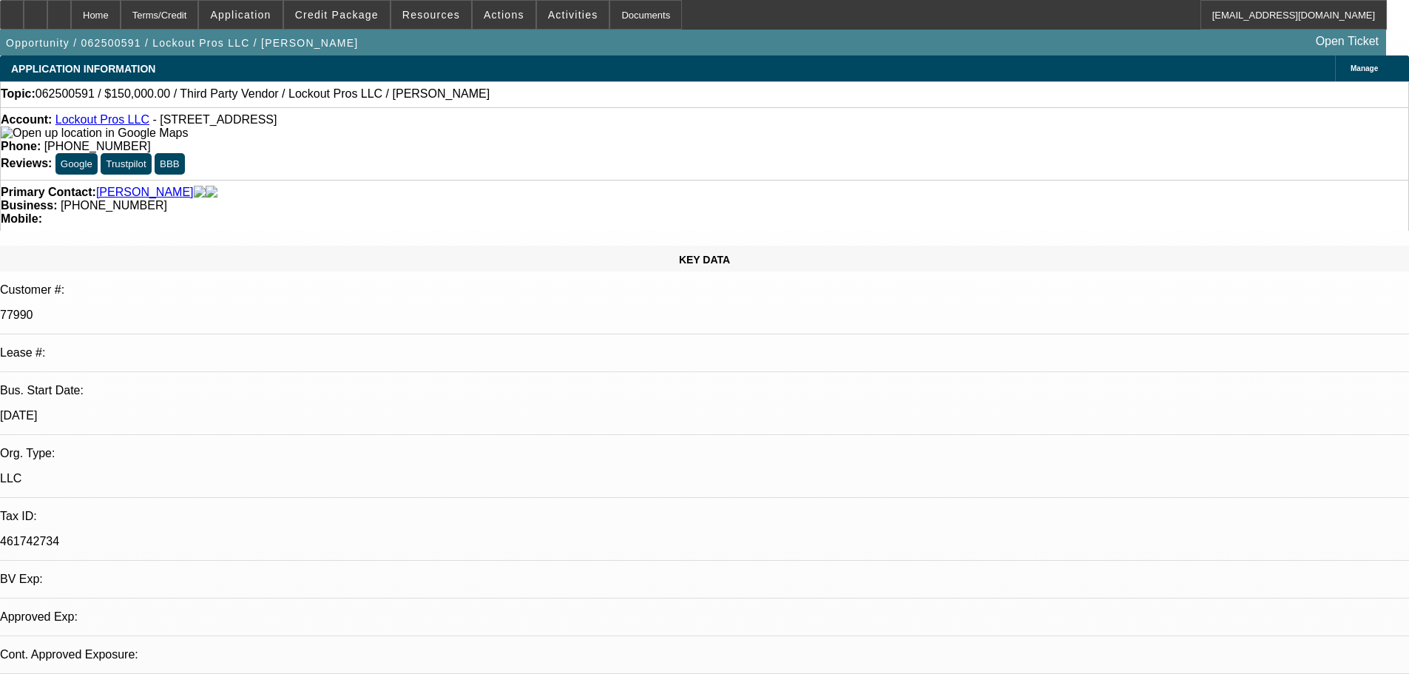
select select "0"
select select "2"
select select "0.1"
select select "4"
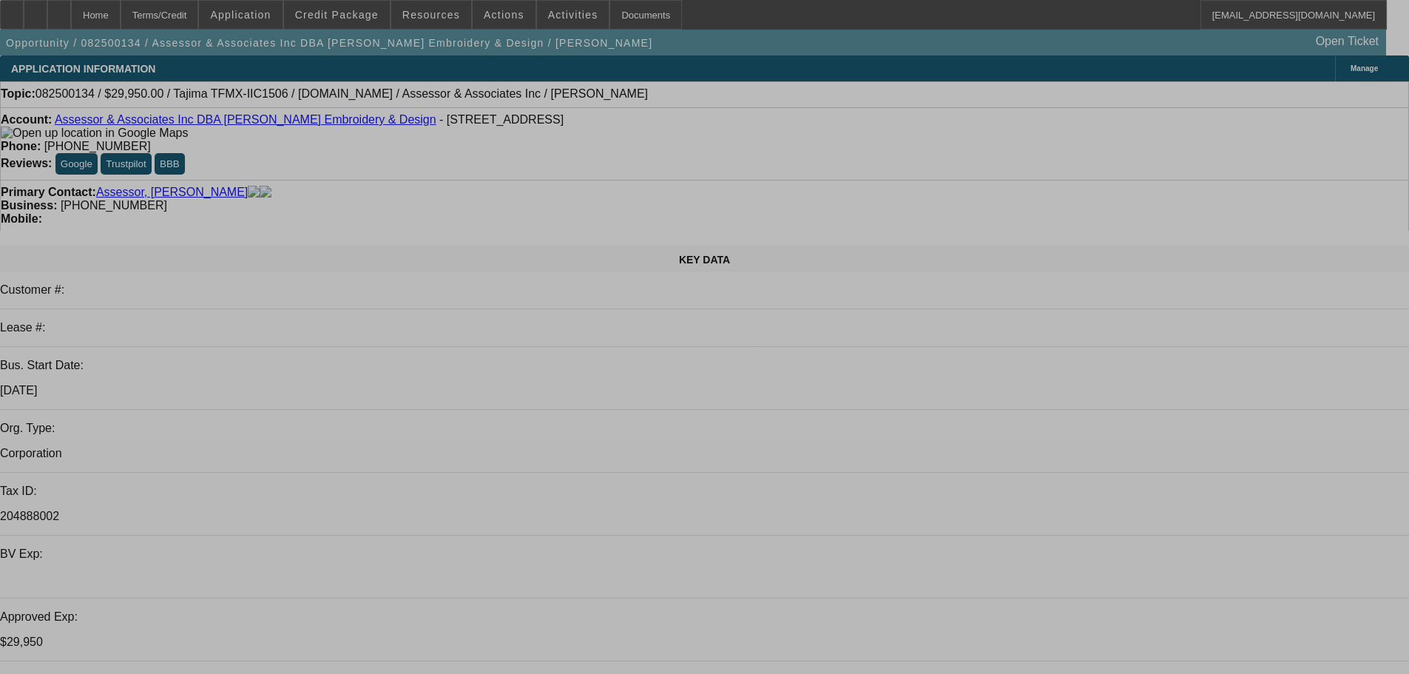
select select "0"
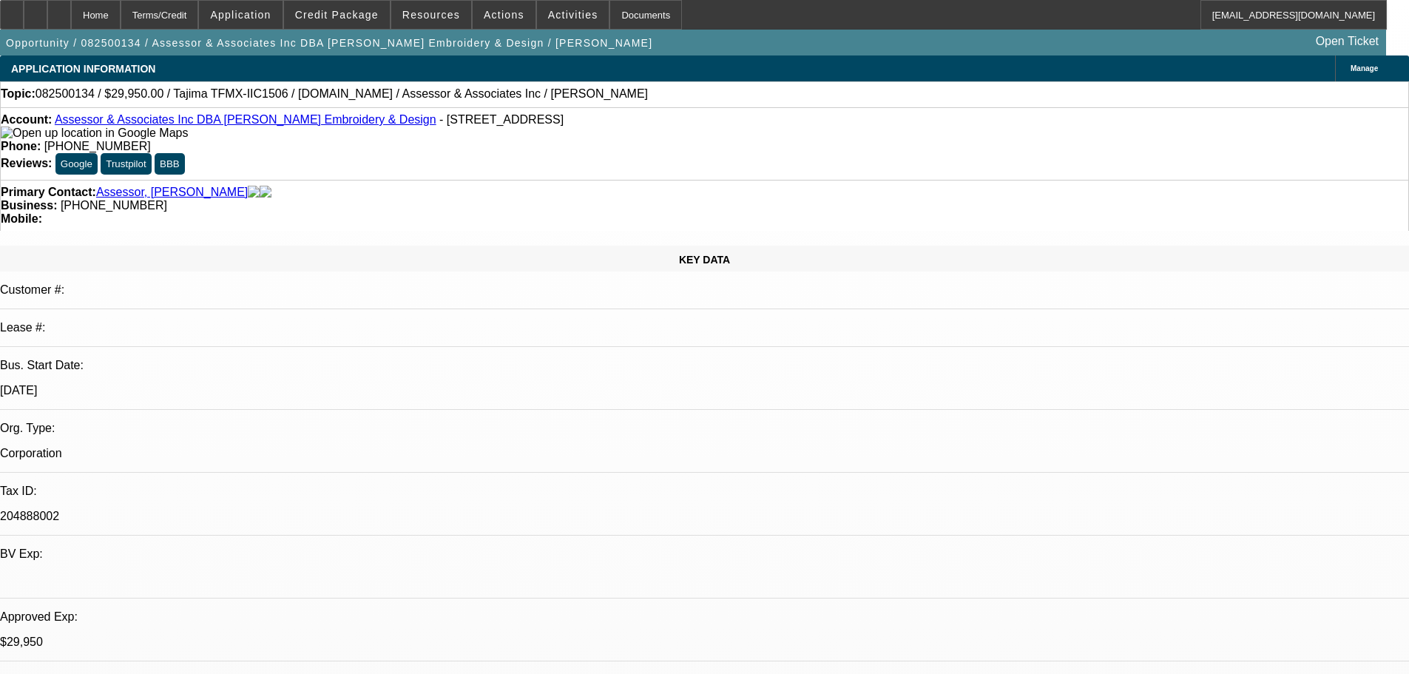
select select "2"
select select "0"
select select "6"
select select "0"
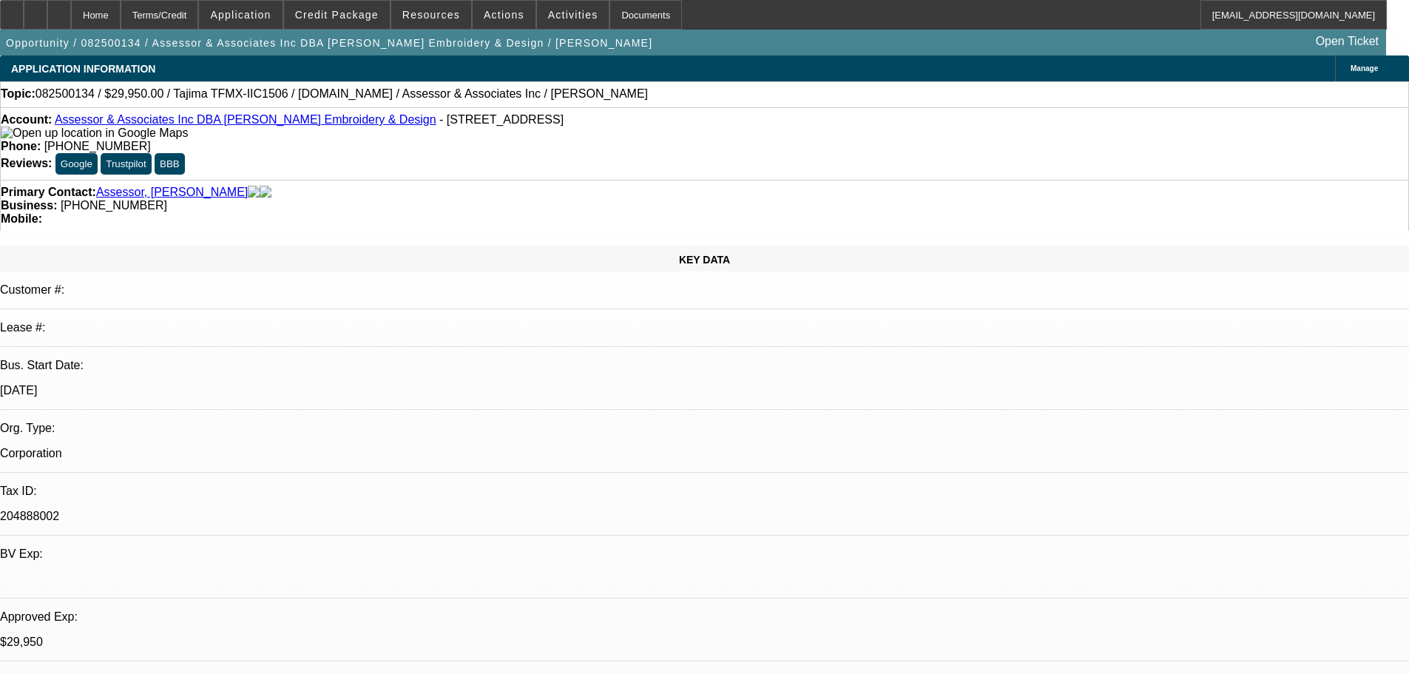
select select "2"
select select "0.1"
select select "4"
select select "0"
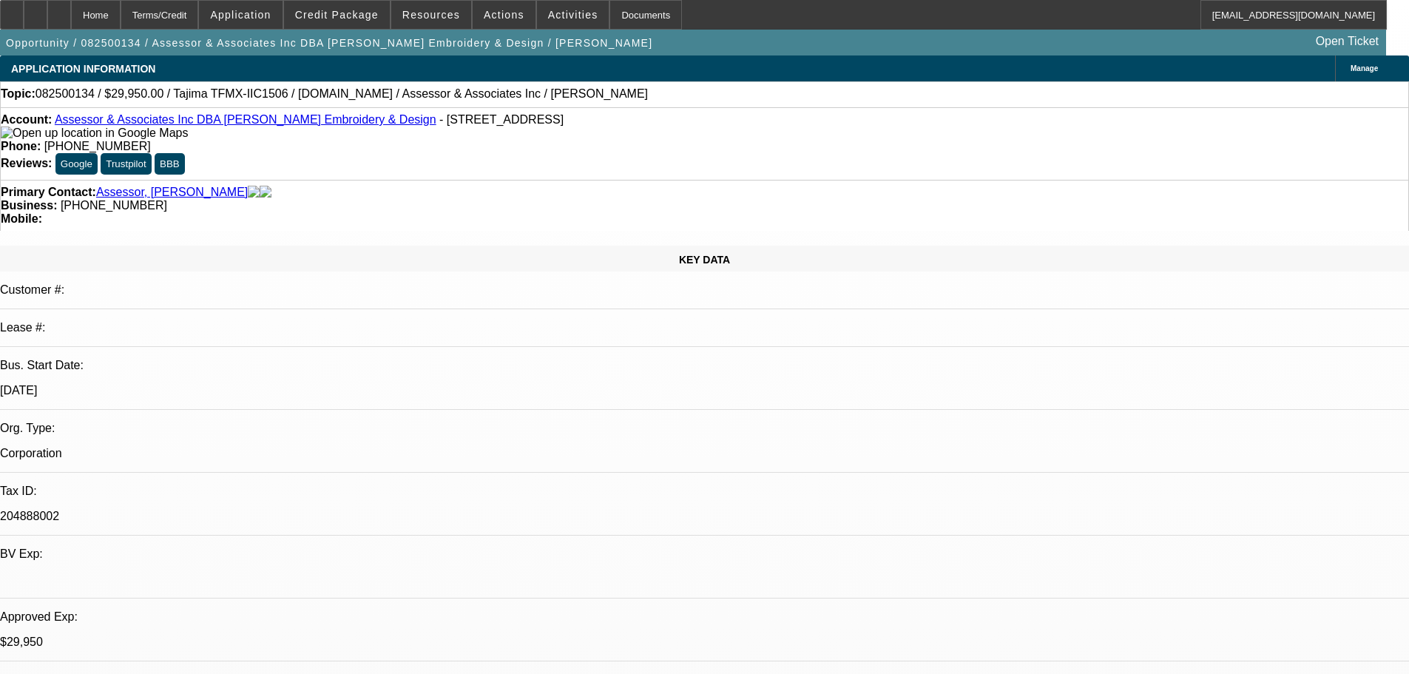
select select "2"
select select "0.1"
select select "4"
select select "0"
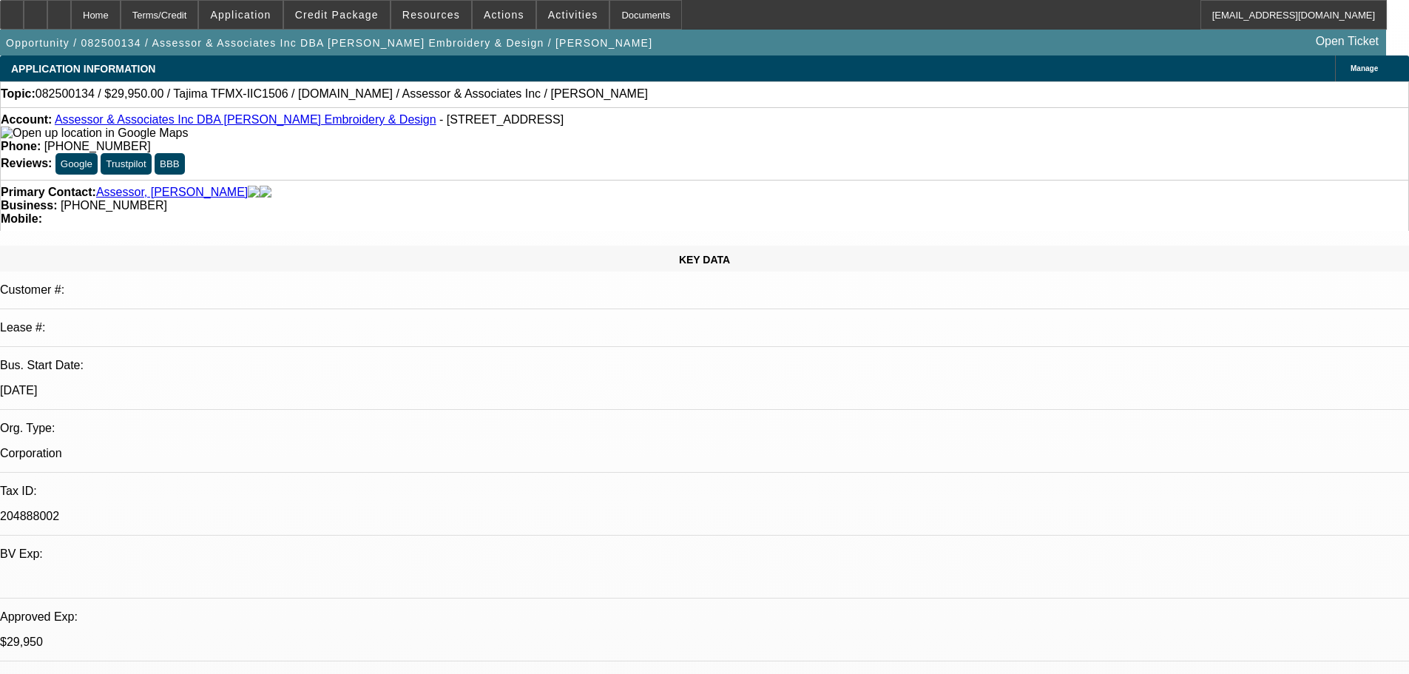
select select "2"
select select "0.1"
select select "4"
click at [362, 186] on div "Primary Contact: Assessor, Gerald" at bounding box center [705, 192] width 1408 height 13
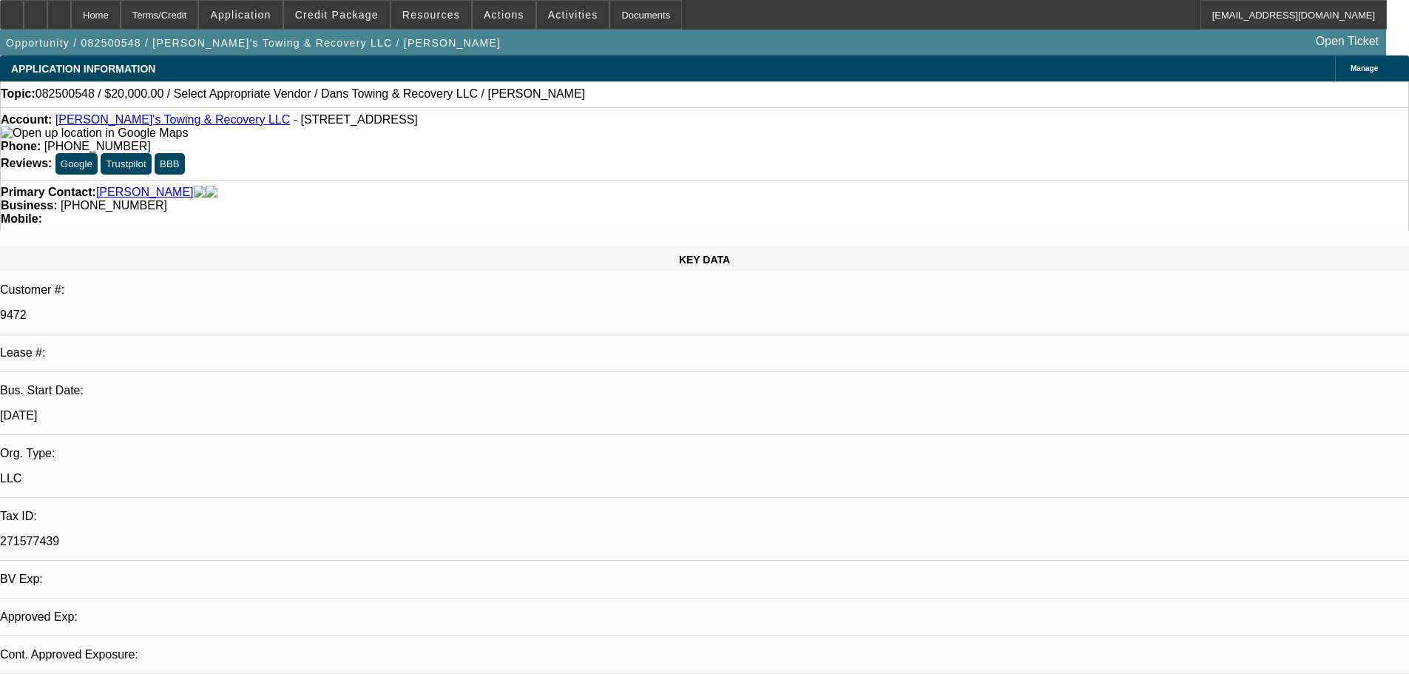
select select "0"
select select "2"
select select "0.1"
select select "2"
select select "4"
